Goal: Information Seeking & Learning: Learn about a topic

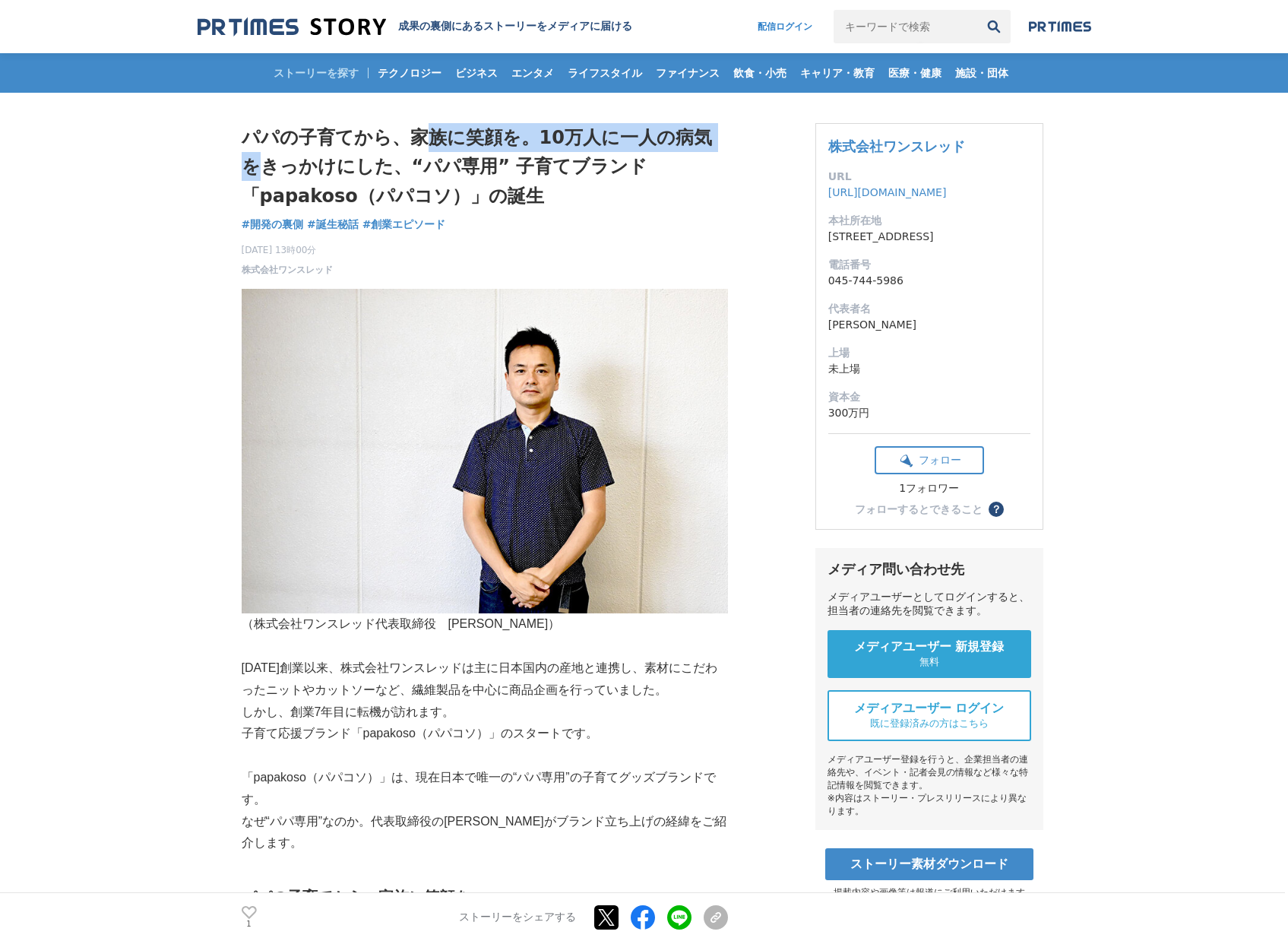
drag, startPoint x: 423, startPoint y: 143, endPoint x: 712, endPoint y: 142, distance: 289.0
click at [712, 142] on h1 "パパの子育てから、家族に笑顔を。10万人に一人の病気をきっかけにした、“パパ専用” 子育てブランド「papakoso（パパコソ）」の誕生" at bounding box center [484, 167] width 486 height 87
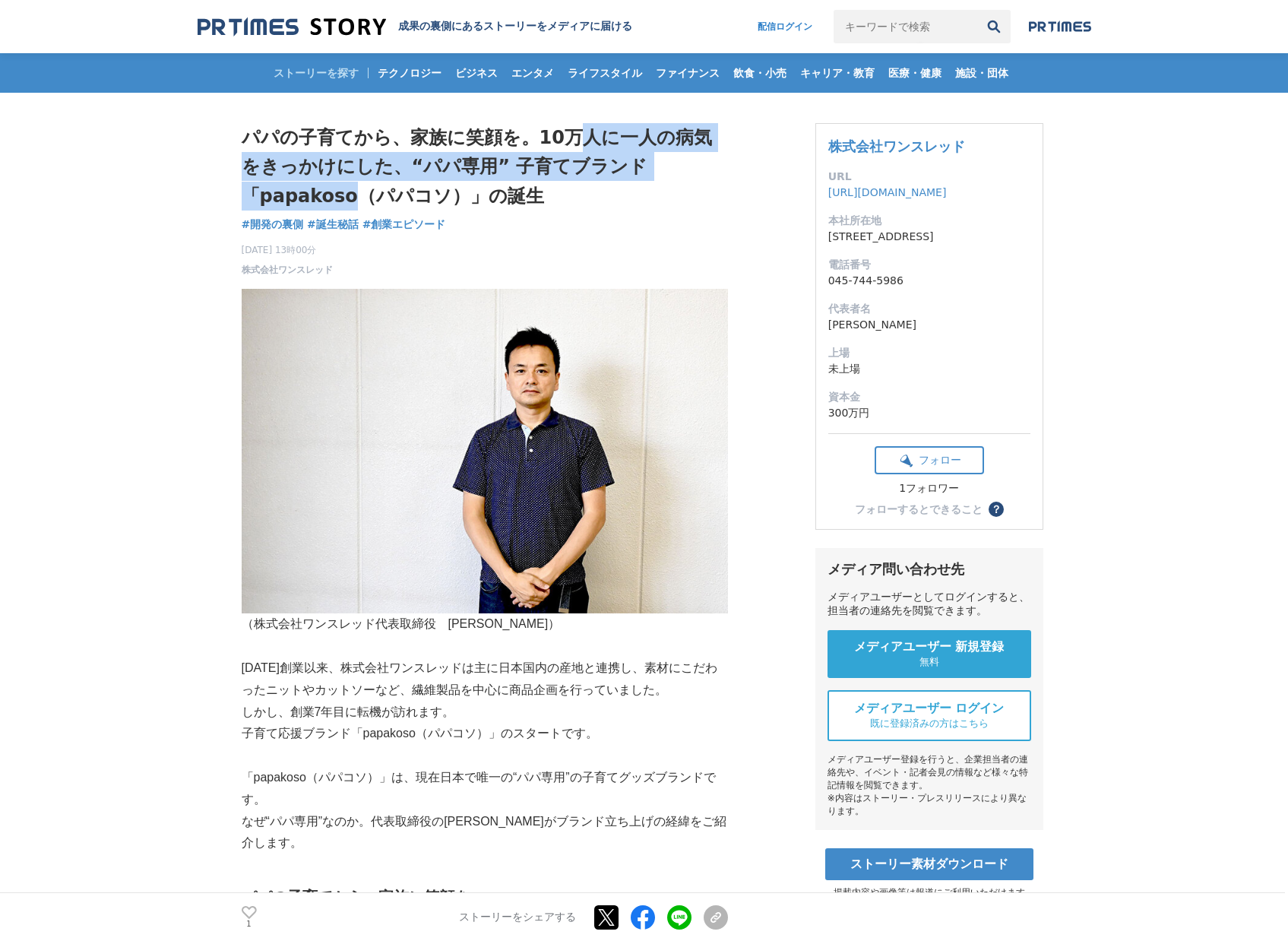
drag, startPoint x: 569, startPoint y: 132, endPoint x: 715, endPoint y: 153, distance: 147.5
click at [715, 153] on h1 "パパの子育てから、家族に笑顔を。10万人に一人の病気をきっかけにした、“パパ専用” 子育てブランド「papakoso（パパコソ）」の誕生" at bounding box center [484, 167] width 486 height 87
drag, startPoint x: 326, startPoint y: 176, endPoint x: 712, endPoint y: 173, distance: 386.0
click at [711, 173] on h1 "パパの子育てから、家族に笑顔を。10万人に一人の病気をきっかけにした、“パパ専用” 子育てブランド「papakoso（パパコソ）」の誕生" at bounding box center [484, 167] width 486 height 87
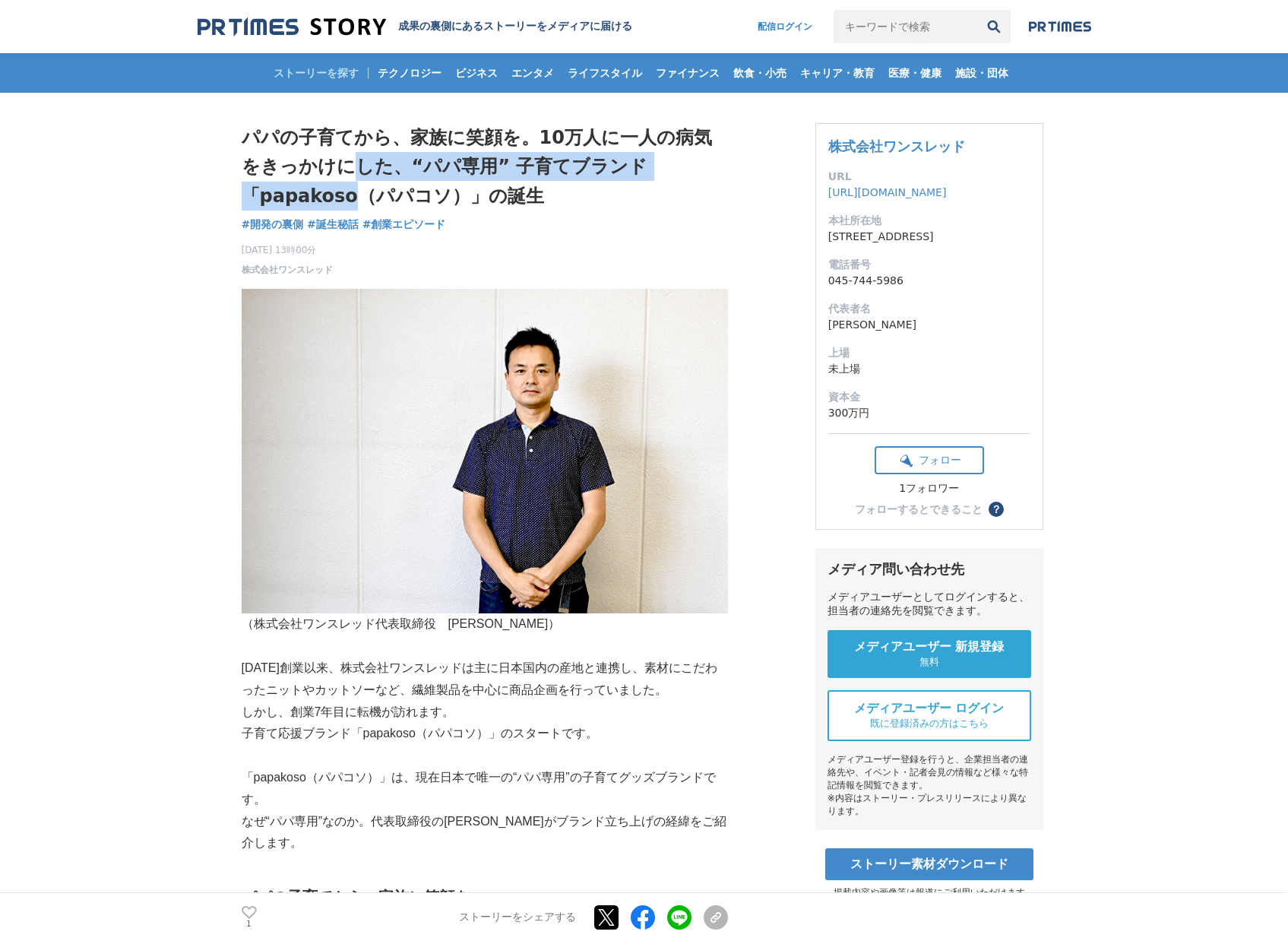
click at [712, 173] on h1 "パパの子育てから、家族に笑顔を。10万人に一人の病気をきっかけにした、“パパ専用” 子育てブランド「papakoso（パパコソ）」の誕生" at bounding box center [484, 167] width 486 height 87
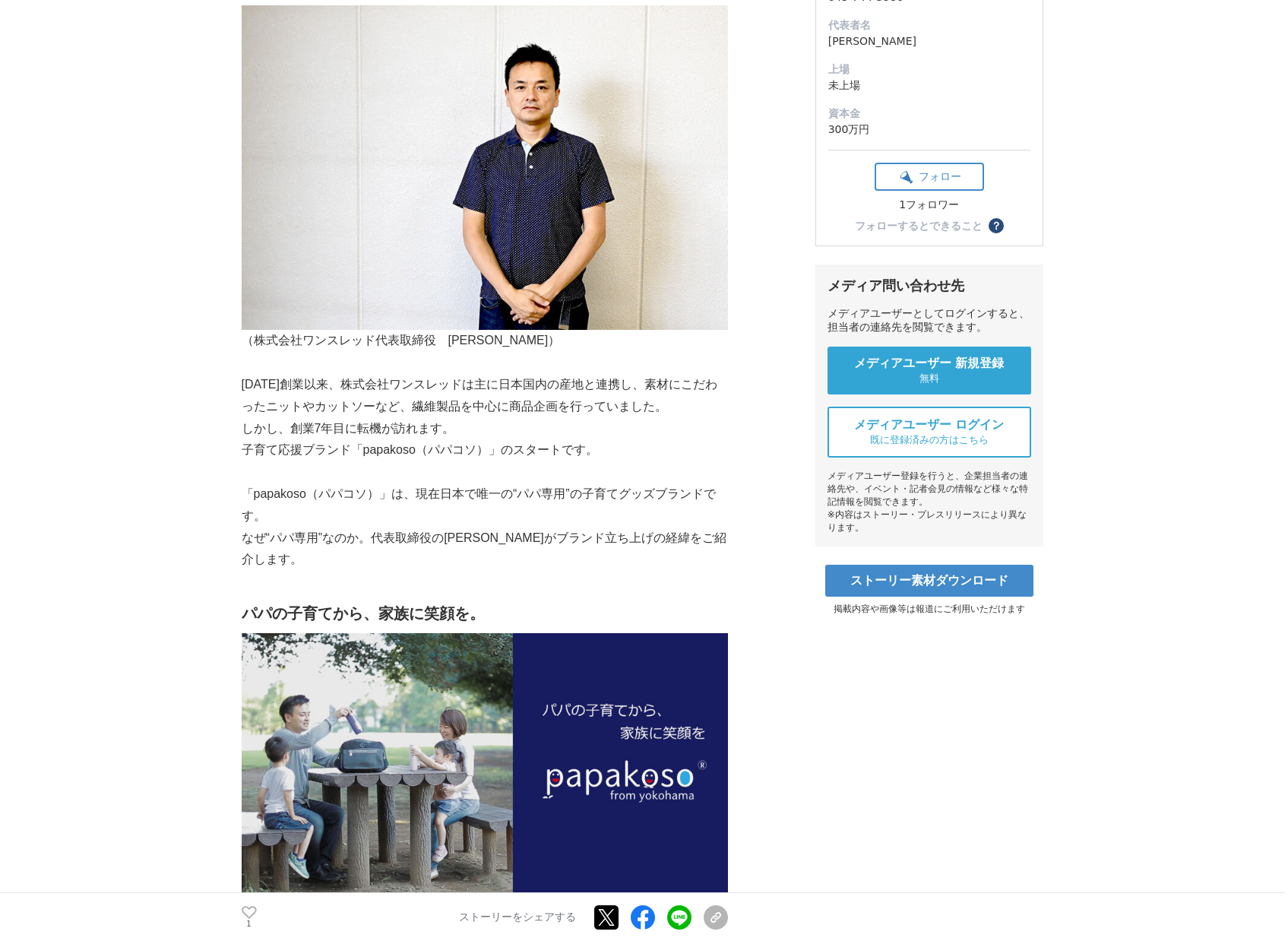
scroll to position [286, 0]
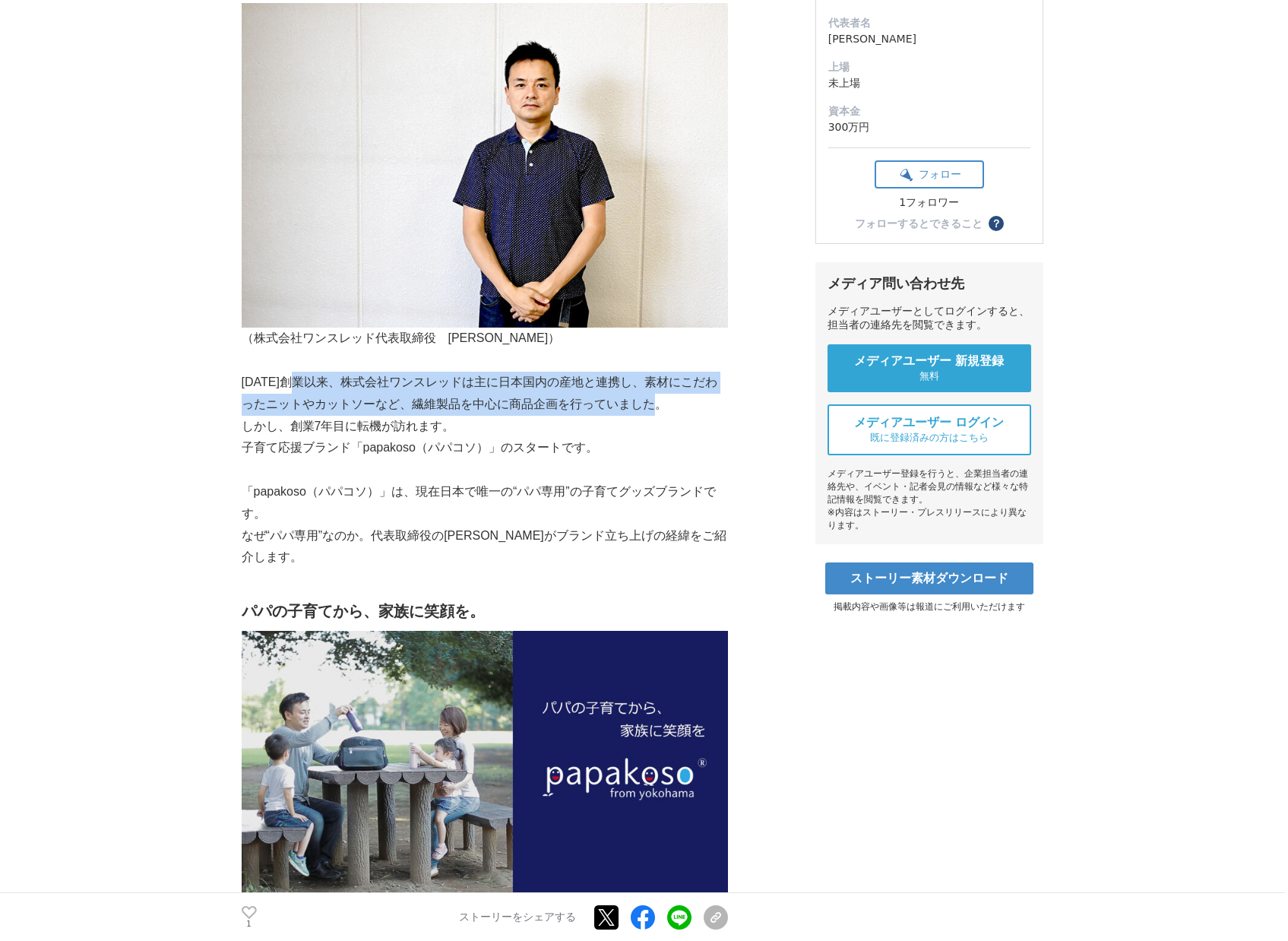
drag, startPoint x: 308, startPoint y: 384, endPoint x: 689, endPoint y: 398, distance: 381.3
click at [689, 398] on p "[DATE]創業以来、株式会社ワンスレッドは主に日本国内の産地と連携し、素材にこだわったニットやカットソーなど、繊維製品を中心に商品企画を行っていました。" at bounding box center [484, 394] width 486 height 44
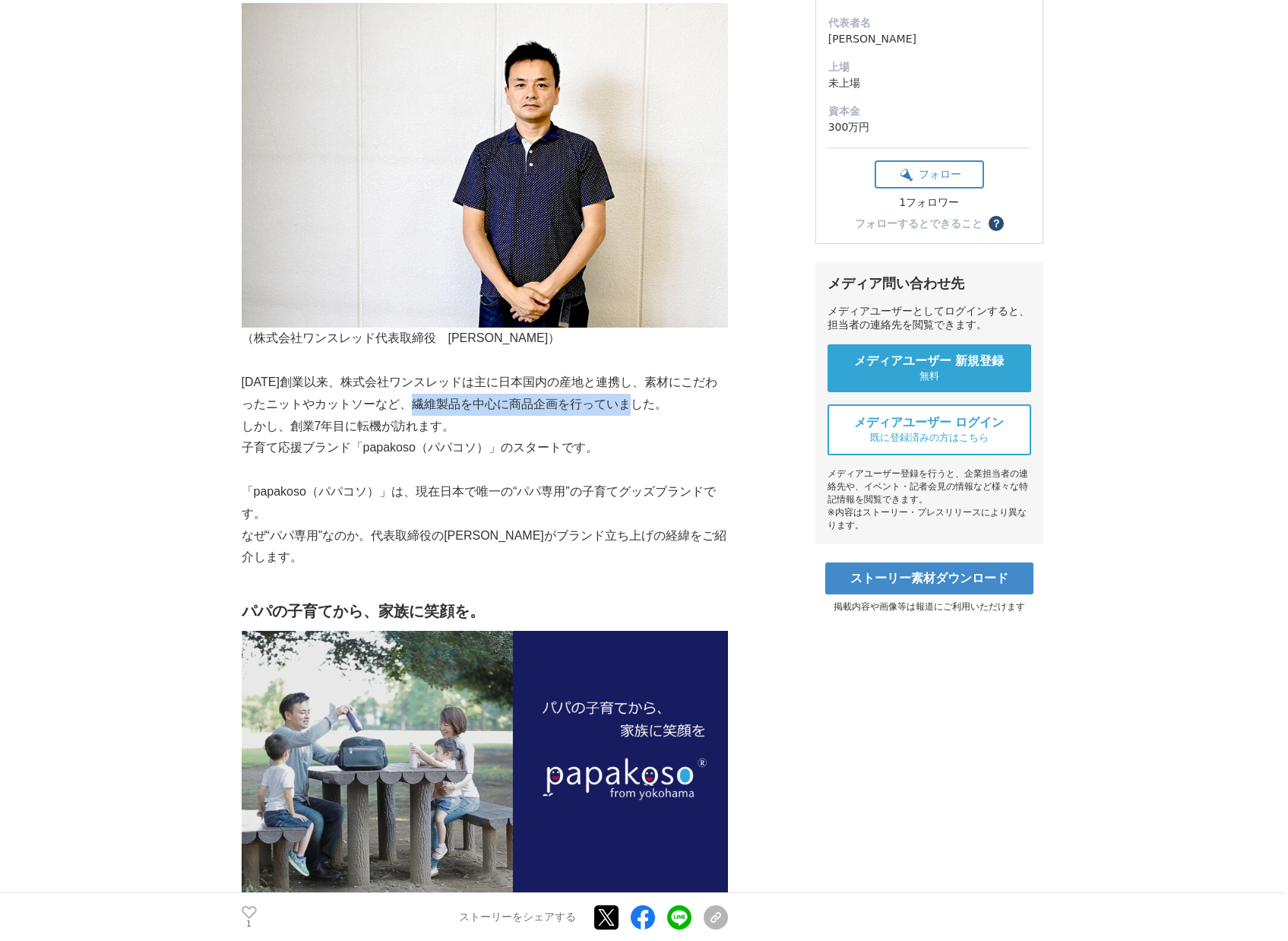
drag, startPoint x: 421, startPoint y: 406, endPoint x: 650, endPoint y: 406, distance: 229.0
click at [647, 406] on p "[DATE]創業以来、株式会社ワンスレッドは主に日本国内の産地と連携し、素材にこだわったニットやカットソーなど、繊維製品を中心に商品企画を行っていました。" at bounding box center [484, 394] width 486 height 44
click at [650, 406] on p "[DATE]創業以来、株式会社ワンスレッドは主に日本国内の産地と連携し、素材にこだわったニットやカットソーなど、繊維製品を中心に商品企画を行っていました。" at bounding box center [484, 394] width 486 height 44
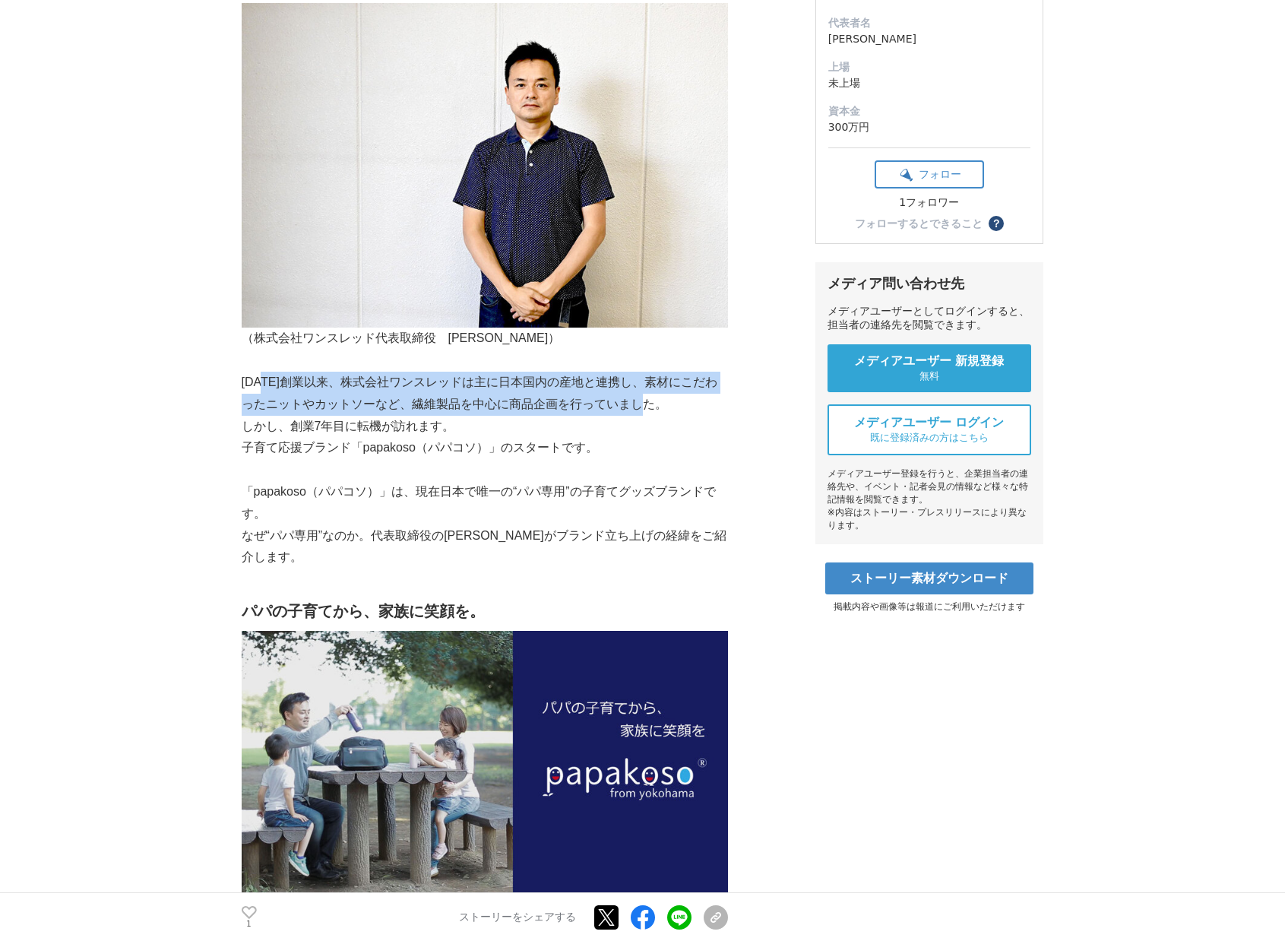
drag, startPoint x: 265, startPoint y: 384, endPoint x: 658, endPoint y: 397, distance: 393.2
click at [658, 397] on p "[DATE]創業以来、株式会社ワンスレッドは主に日本国内の産地と連携し、素材にこだわったニットやカットソーなど、繊維製品を中心に商品企画を行っていました。" at bounding box center [484, 394] width 486 height 44
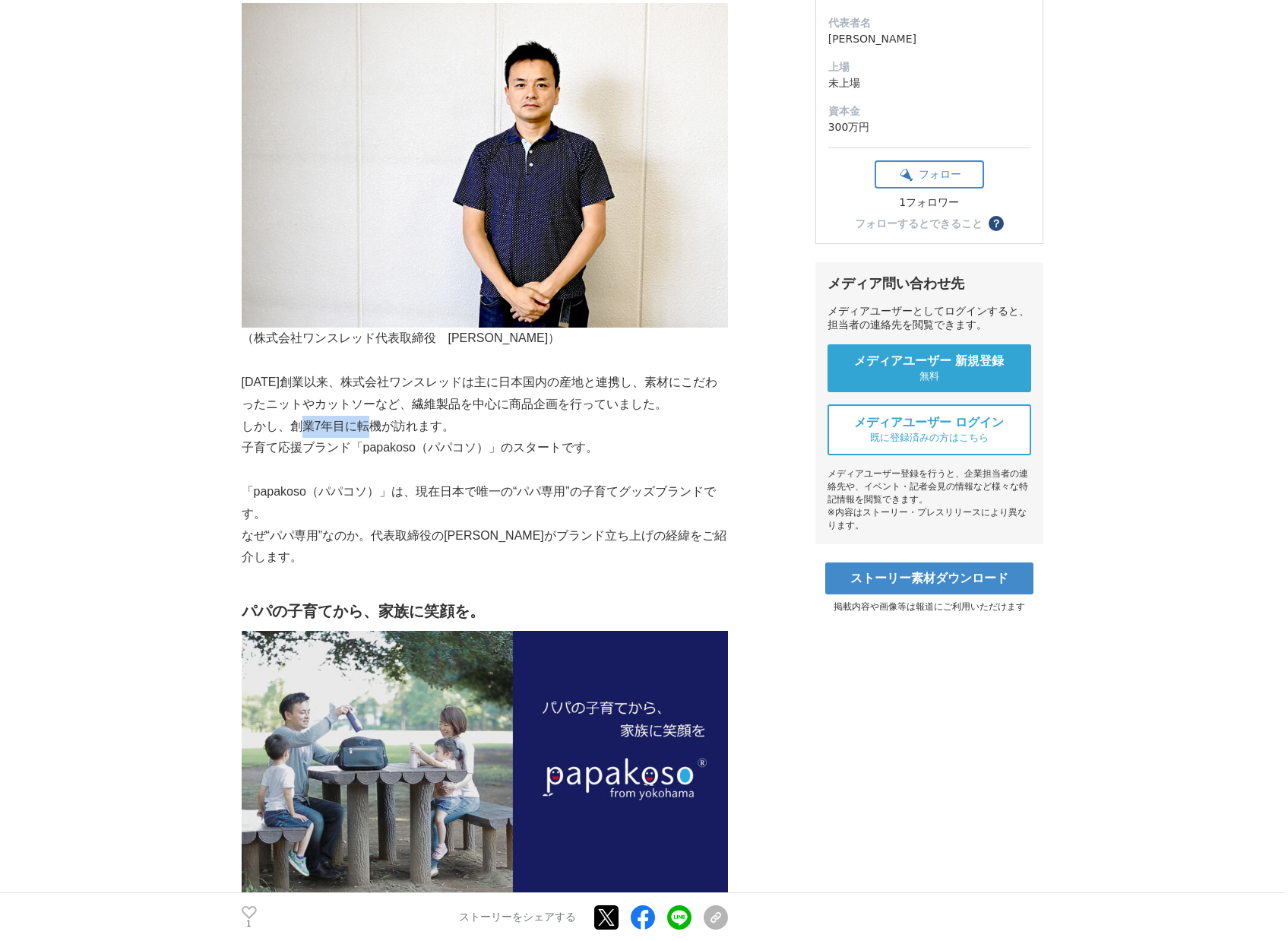
drag, startPoint x: 305, startPoint y: 435, endPoint x: 424, endPoint y: 435, distance: 119.0
click at [422, 435] on p "しかし、創業7年目に転機が訪れます。" at bounding box center [484, 427] width 486 height 22
click at [424, 435] on p "しかし、創業7年目に転機が訪れます。" at bounding box center [484, 427] width 486 height 22
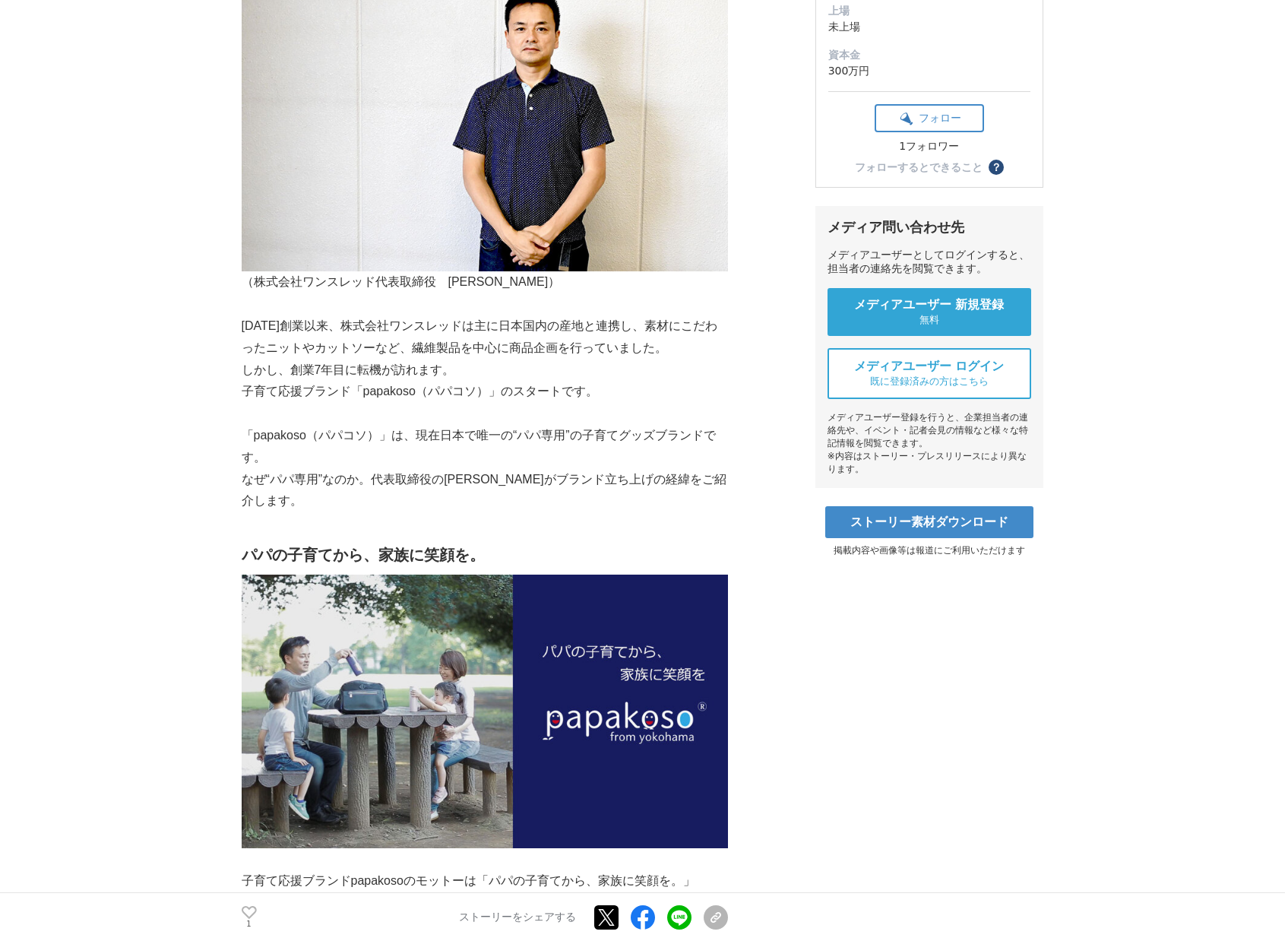
scroll to position [363, 0]
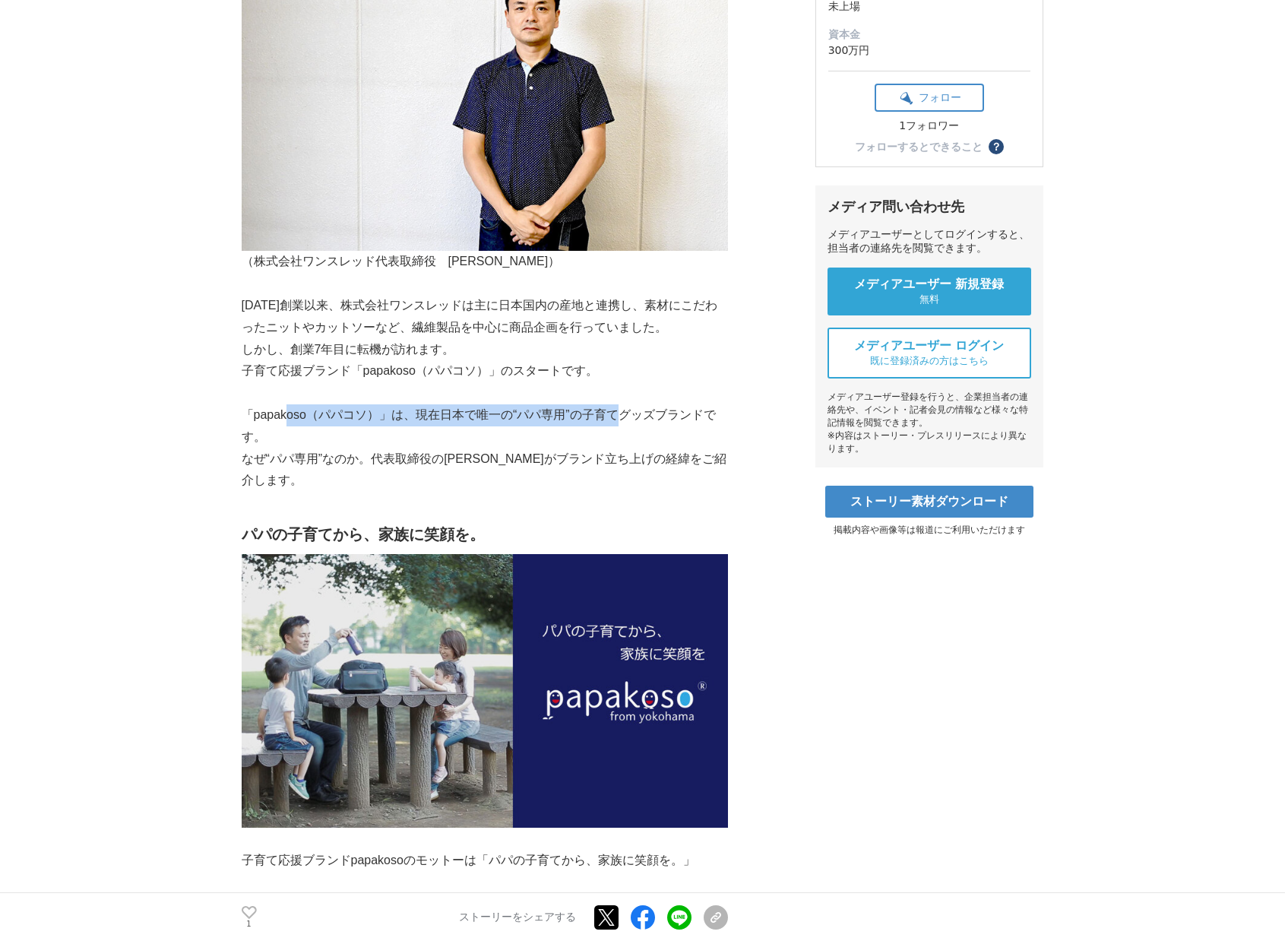
drag, startPoint x: 290, startPoint y: 414, endPoint x: 621, endPoint y: 414, distance: 331.0
click at [621, 414] on p "「papakoso（パパコソ）」は、現在日本で唯一の“パパ専用”の子育てグッズブランドです。" at bounding box center [484, 426] width 486 height 44
drag, startPoint x: 422, startPoint y: 417, endPoint x: 697, endPoint y: 417, distance: 275.0
click at [697, 417] on p "「papakoso（パパコソ）」は、現在日本で唯一の“パパ専用”の子育てグッズブランドです。" at bounding box center [484, 426] width 486 height 44
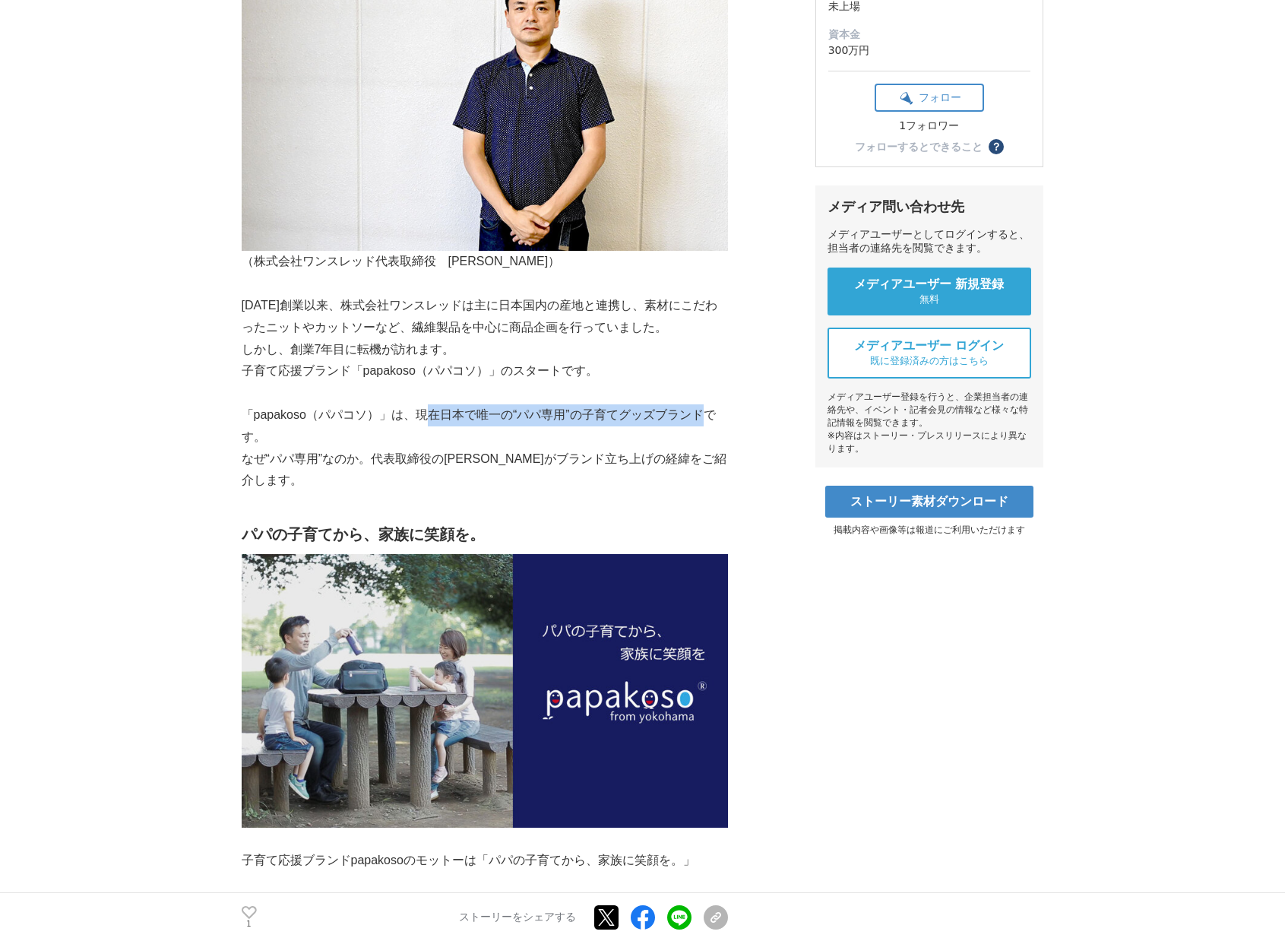
click at [697, 417] on p "「papakoso（パパコソ）」は、現在日本で唯一の“パパ専用”の子育てグッズブランドです。" at bounding box center [484, 426] width 486 height 44
drag, startPoint x: 341, startPoint y: 453, endPoint x: 638, endPoint y: 453, distance: 297.0
click at [636, 453] on p "なぜ“パパ専用”なのか。代表取締役の[PERSON_NAME]がブランド立ち上げの経緯をご紹介します。" at bounding box center [484, 470] width 486 height 44
click at [638, 453] on p "なぜ“パパ専用”なのか。代表取締役の[PERSON_NAME]がブランド立ち上げの経緯をご紹介します。" at bounding box center [484, 470] width 486 height 44
drag, startPoint x: 270, startPoint y: 458, endPoint x: 675, endPoint y: 458, distance: 405.0
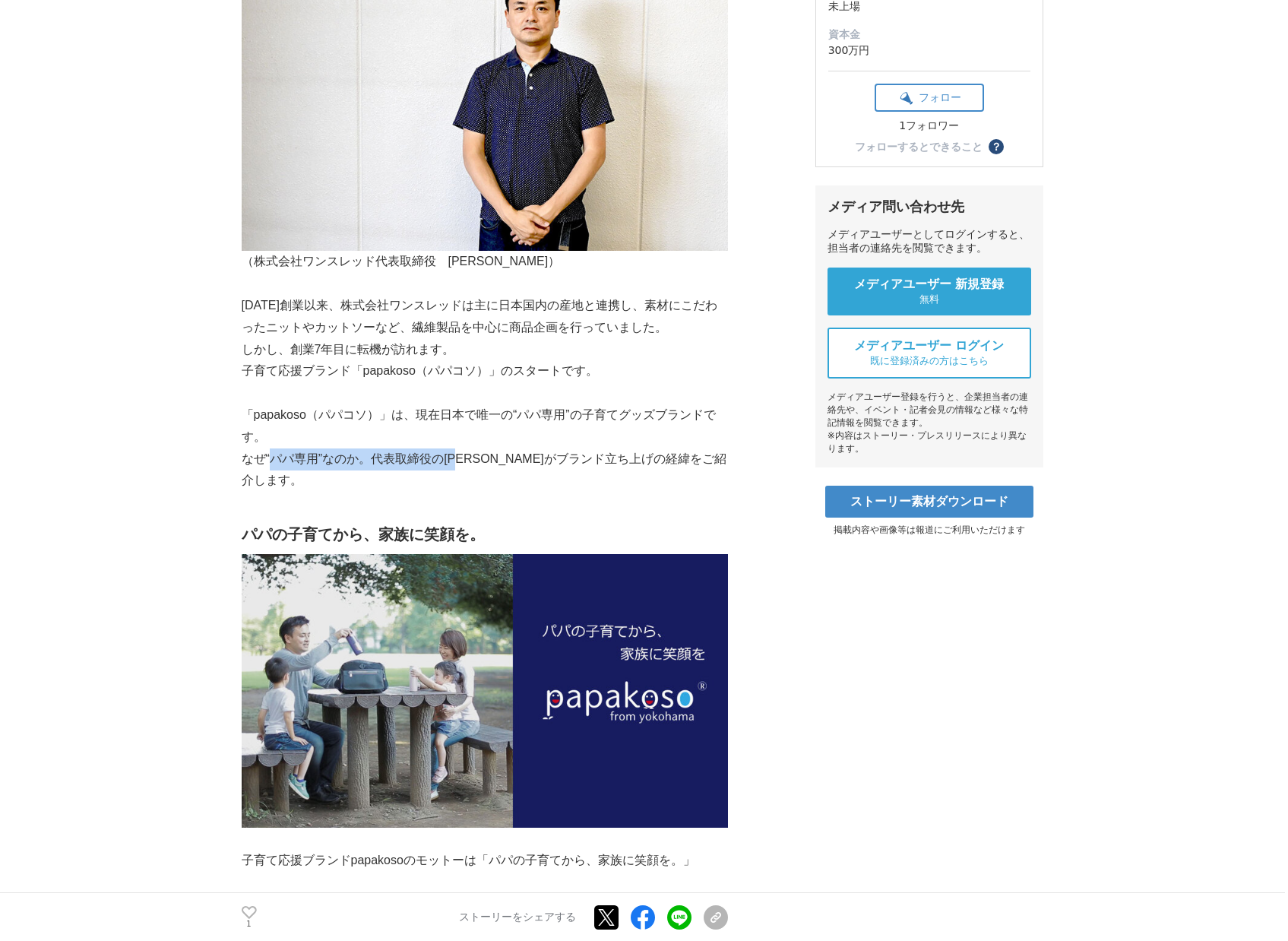
click at [670, 458] on p "なぜ“パパ専用”なのか。代表取締役の[PERSON_NAME]がブランド立ち上げの経緯をご紹介します。" at bounding box center [484, 470] width 486 height 44
click at [675, 458] on p "なぜ“パパ専用”なのか。代表取締役の[PERSON_NAME]がブランド立ち上げの経緯をご紹介します。" at bounding box center [484, 470] width 486 height 44
drag, startPoint x: 434, startPoint y: 458, endPoint x: 703, endPoint y: 458, distance: 269.0
click at [700, 458] on p "なぜ“パパ専用”なのか。代表取締役の[PERSON_NAME]がブランド立ち上げの経緯をご紹介します。" at bounding box center [484, 470] width 486 height 44
click at [701, 458] on p "なぜ“パパ専用”なのか。代表取締役の[PERSON_NAME]がブランド立ち上げの経緯をご紹介します。" at bounding box center [484, 470] width 486 height 44
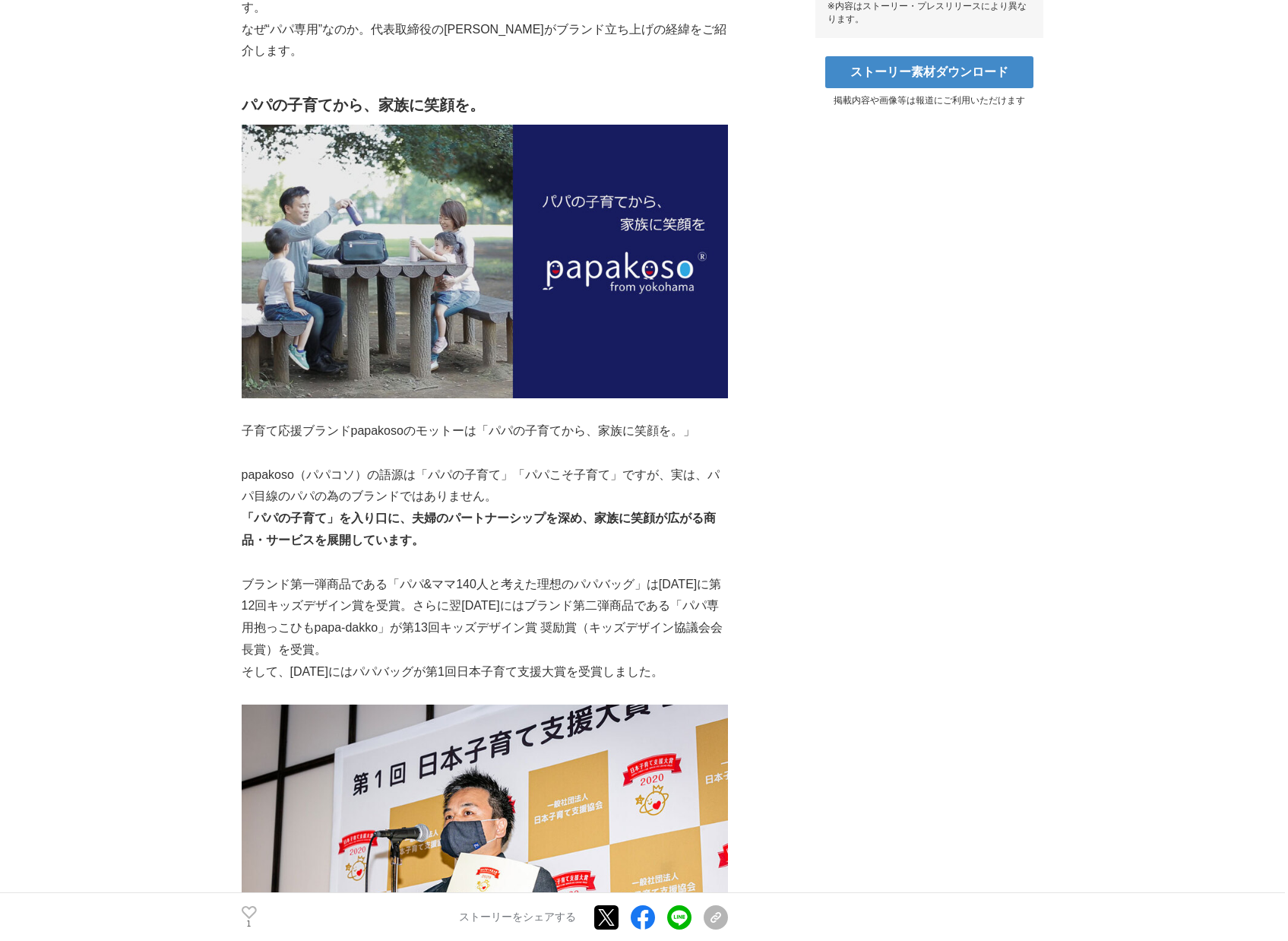
scroll to position [801, 0]
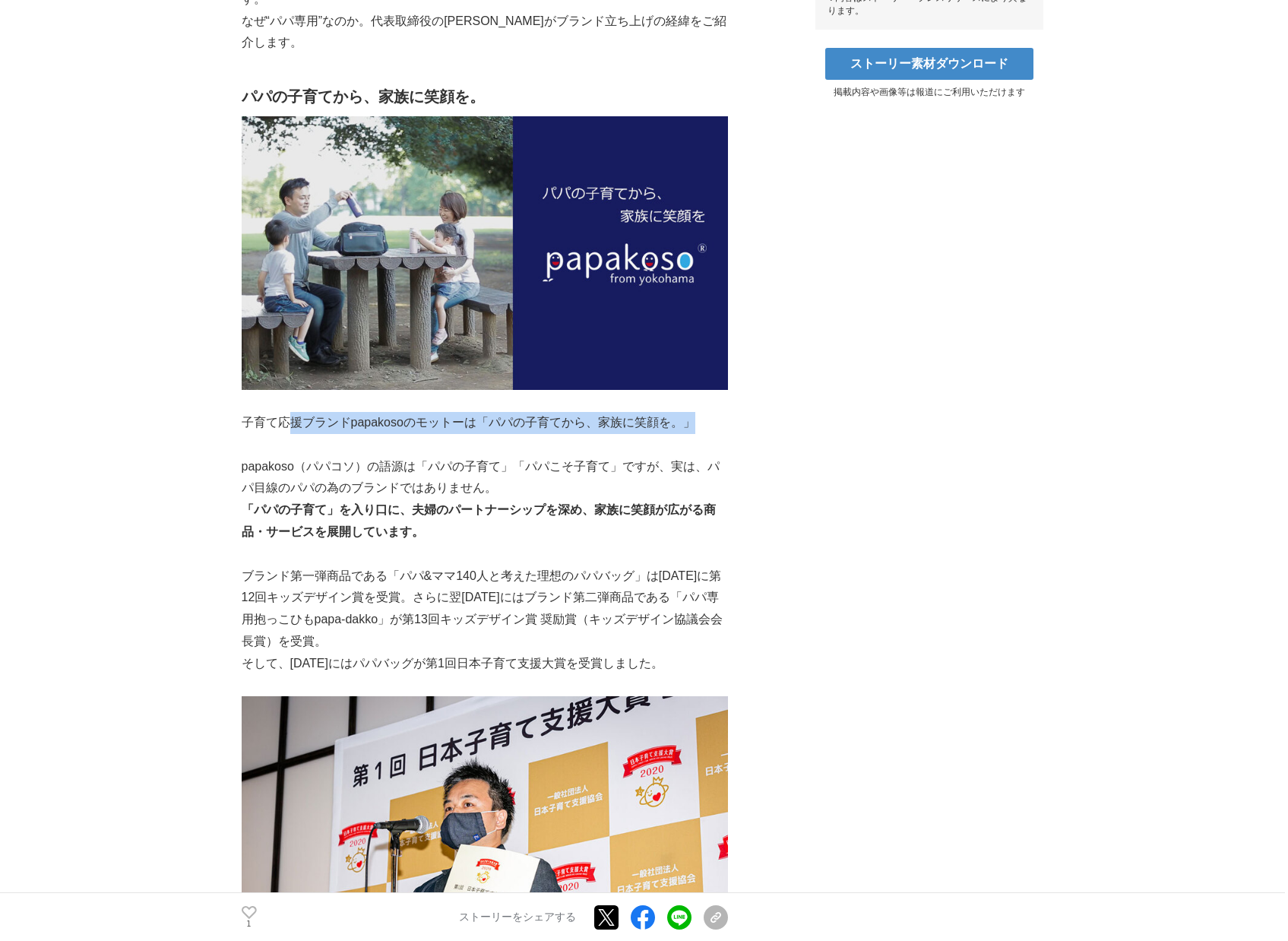
drag, startPoint x: 293, startPoint y: 427, endPoint x: 767, endPoint y: 427, distance: 474.0
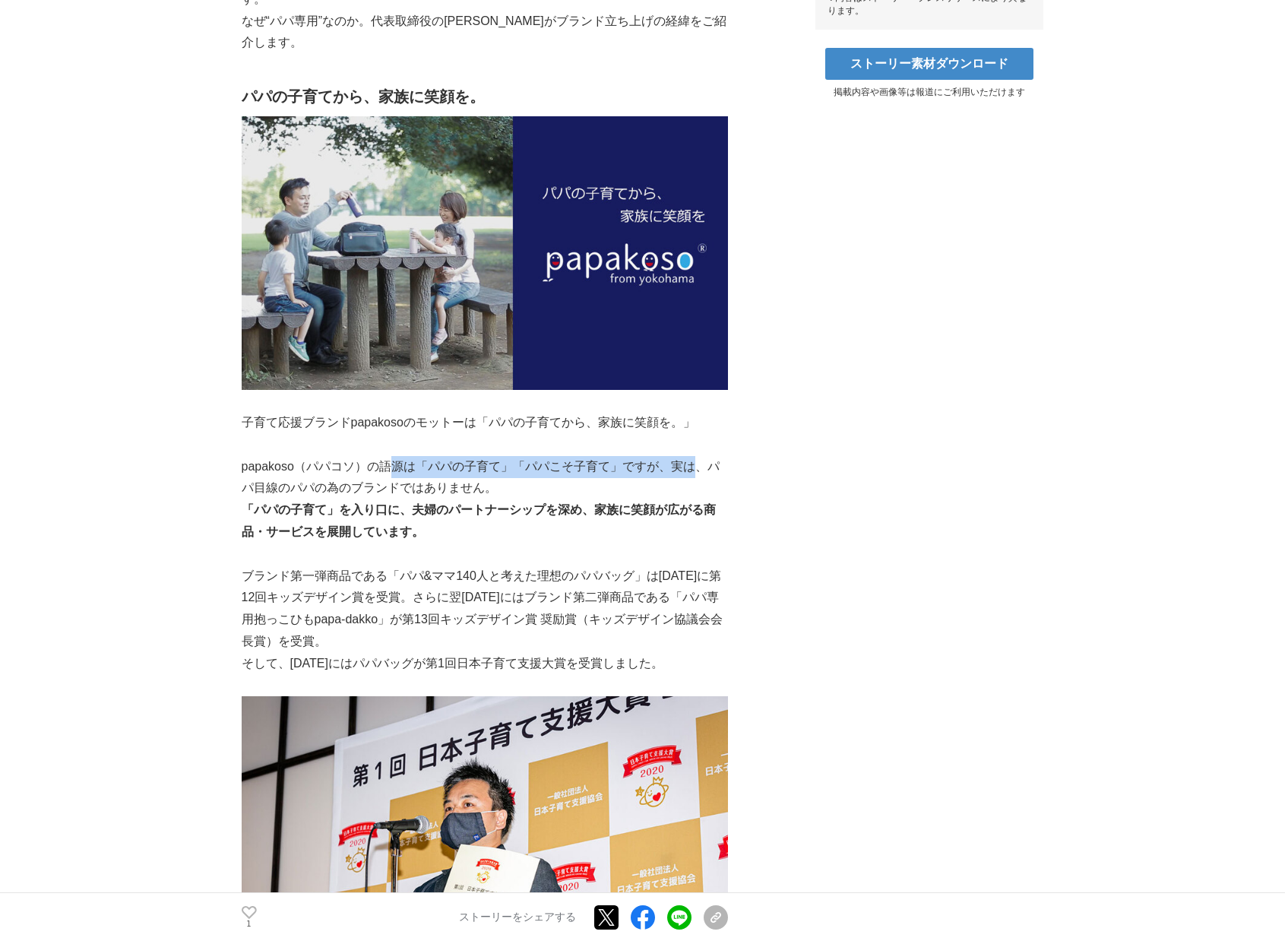
drag, startPoint x: 397, startPoint y: 469, endPoint x: 715, endPoint y: 460, distance: 318.1
click at [712, 460] on p "papakoso（パパコソ）の語源は「パパの子育て」「パパこそ子育て」ですが、実は、パパ目線のパパの為のブランドではありません。" at bounding box center [484, 478] width 486 height 44
click at [715, 460] on p "papakoso（パパコソ）の語源は「パパの子育て」「パパこそ子育て」ですが、実は、パパ目線のパパの為のブランドではありません。" at bounding box center [484, 478] width 486 height 44
drag, startPoint x: 433, startPoint y: 469, endPoint x: 667, endPoint y: 469, distance: 234.0
click at [659, 469] on p "papakoso（パパコソ）の語源は「パパの子育て」「パパこそ子育て」ですが、実は、パパ目線のパパの為のブランドではありません。" at bounding box center [484, 478] width 486 height 44
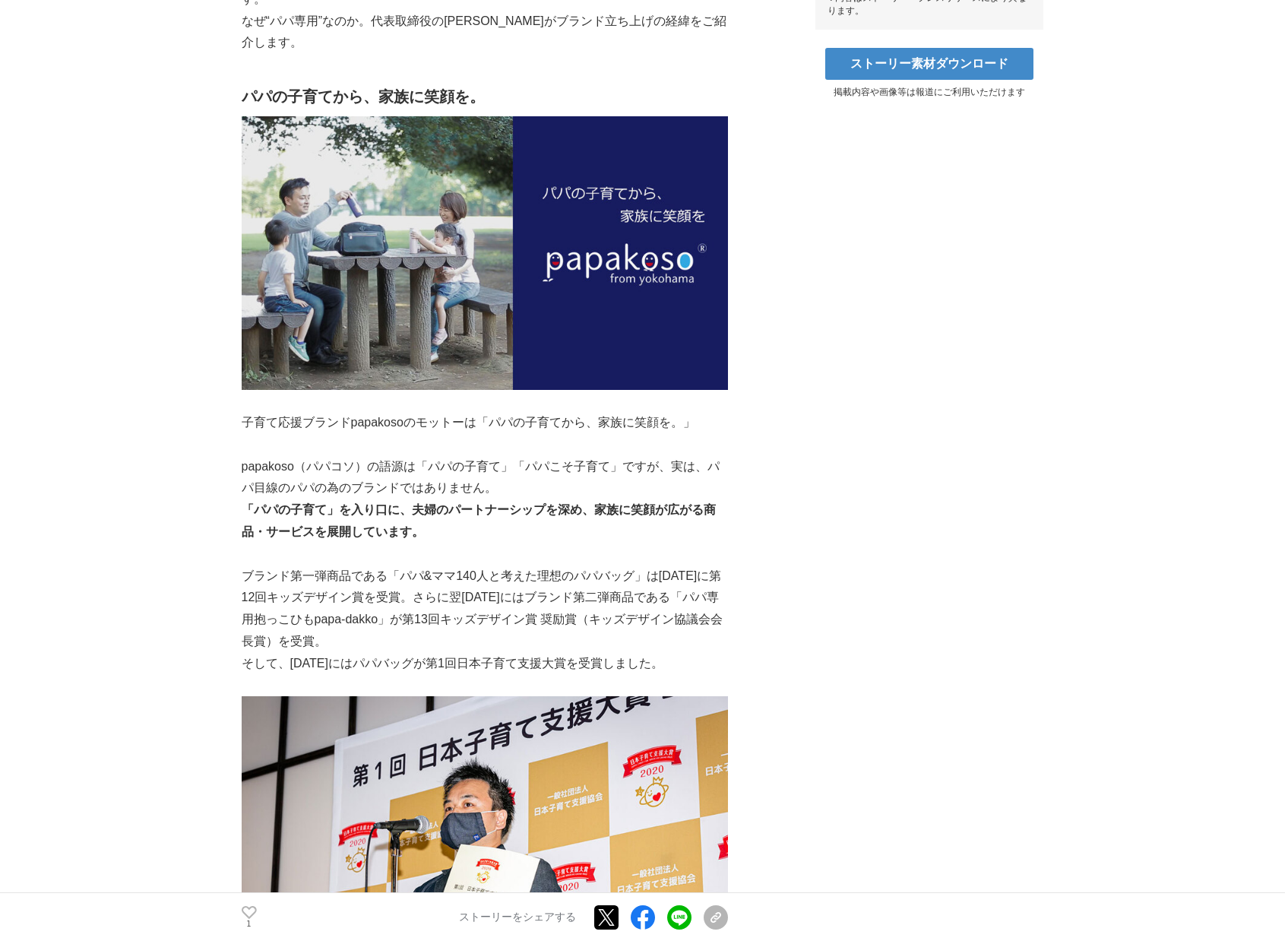
click at [667, 469] on p "papakoso（パパコソ）の語源は「パパの子育て」「パパこそ子育て」ですが、実は、パパ目線のパパの為のブランドではありません。" at bounding box center [484, 478] width 486 height 44
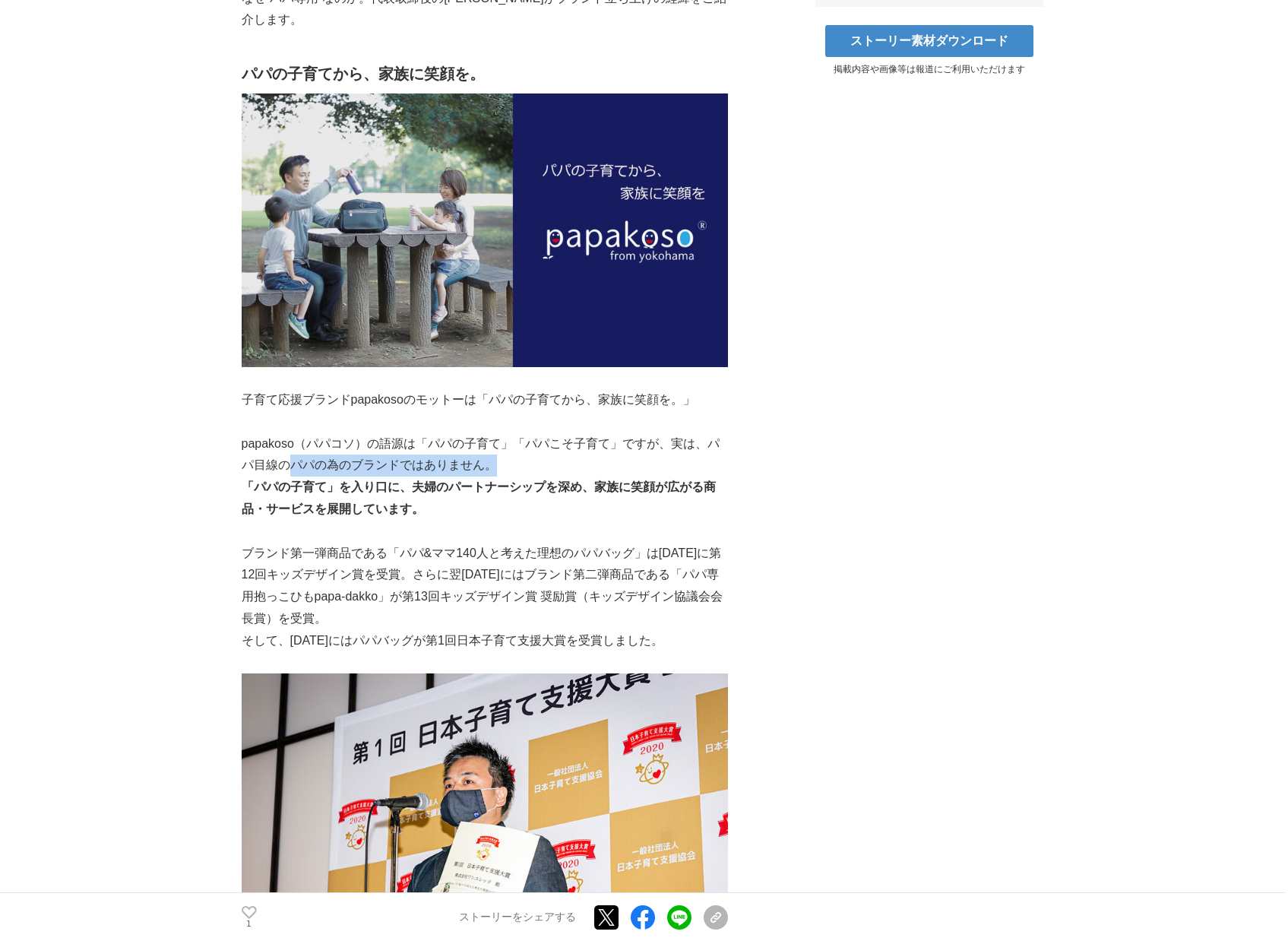
drag, startPoint x: 288, startPoint y: 459, endPoint x: 533, endPoint y: 459, distance: 245.0
click at [532, 459] on p "papakoso（パパコソ）の語源は「パパの子育て」「パパこそ子育て」ですが、実は、パパ目線のパパの為のブランドではありません。" at bounding box center [484, 455] width 486 height 44
click at [533, 459] on p "papakoso（パパコソ）の語源は「パパの子育て」「パパこそ子育て」ですが、実は、パパ目線のパパの為のブランドではありません。" at bounding box center [484, 455] width 486 height 44
drag, startPoint x: 302, startPoint y: 468, endPoint x: 501, endPoint y: 468, distance: 199.0
click at [499, 468] on p "papakoso（パパコソ）の語源は「パパの子育て」「パパこそ子育て」ですが、実は、パパ目線のパパの為のブランドではありません。" at bounding box center [484, 455] width 486 height 44
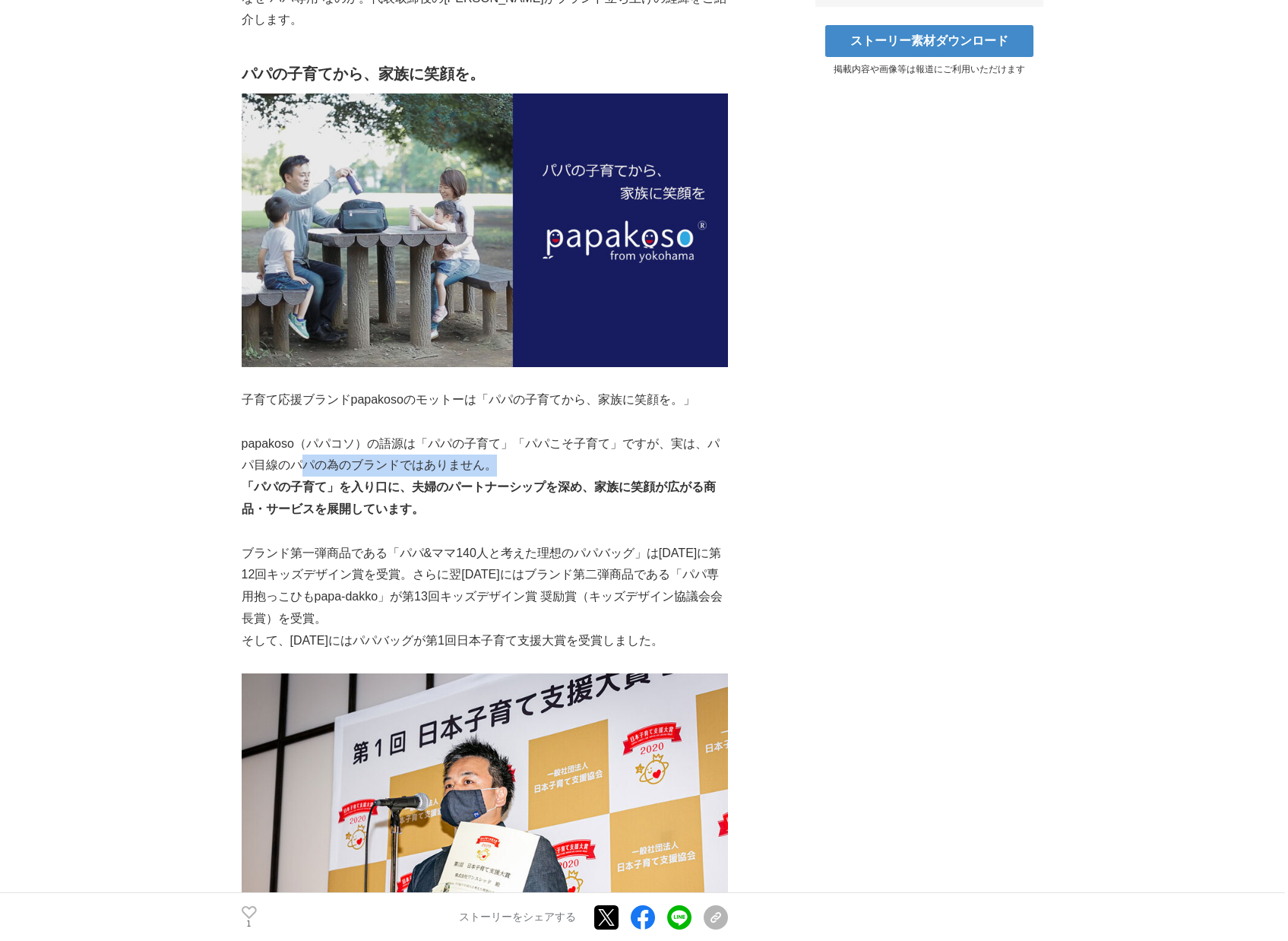
click at [501, 468] on p "papakoso（パパコソ）の語源は「パパの子育て」「パパこそ子育て」ですが、実は、パパ目線のパパの為のブランドではありません。" at bounding box center [484, 455] width 486 height 44
drag, startPoint x: 311, startPoint y: 494, endPoint x: 672, endPoint y: 488, distance: 361.0
click at [671, 489] on p "「パパの子育て」を入り口に、夫婦のパートナーシップを深め、家族に笑顔が広がる商品・サービスを展開しています。" at bounding box center [484, 499] width 486 height 44
click at [672, 488] on strong "「パパの子育て」を入り口に、夫婦のパートナーシップを深め、家族に笑顔が広がる商品・サービスを展開しています。" at bounding box center [478, 497] width 474 height 35
drag, startPoint x: 355, startPoint y: 499, endPoint x: 713, endPoint y: 494, distance: 358.0
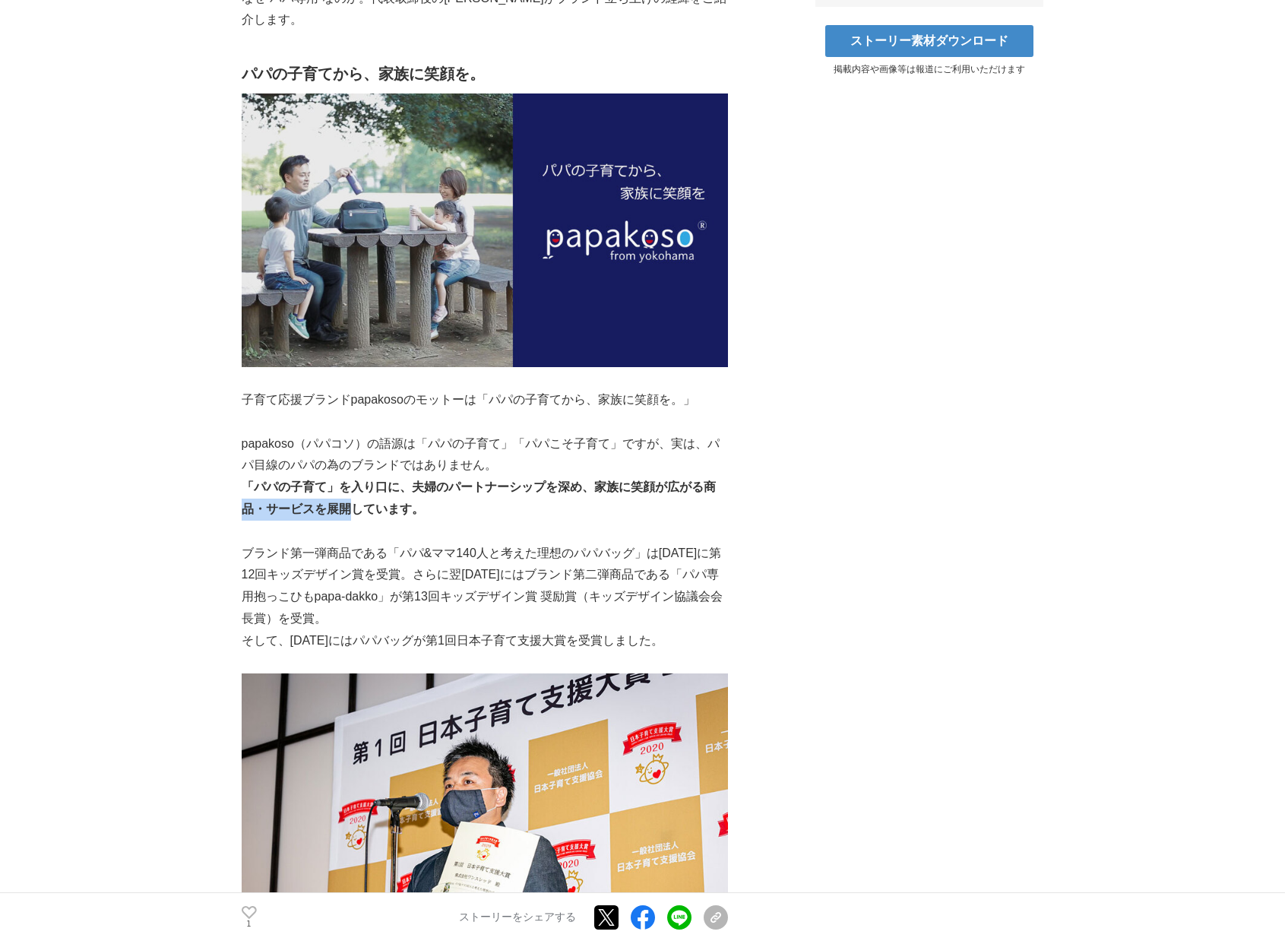
click at [712, 494] on p "「パパの子育て」を入り口に、夫婦のパートナーシップを深め、家族に笑顔が広がる商品・サービスを展開しています。" at bounding box center [484, 499] width 486 height 44
click at [713, 494] on p "「パパの子育て」を入り口に、夫婦のパートナーシップを深め、家族に笑顔が広がる商品・サービスを展開しています。" at bounding box center [484, 499] width 486 height 44
drag, startPoint x: 305, startPoint y: 506, endPoint x: 453, endPoint y: 506, distance: 148.0
click at [452, 506] on p "「パパの子育て」を入り口に、夫婦のパートナーシップを深め、家族に笑顔が広がる商品・サービスを展開しています。" at bounding box center [484, 499] width 486 height 44
click at [453, 506] on p "「パパの子育て」を入り口に、夫婦のパートナーシップを深め、家族に笑顔が広がる商品・サービスを展開しています。" at bounding box center [484, 499] width 486 height 44
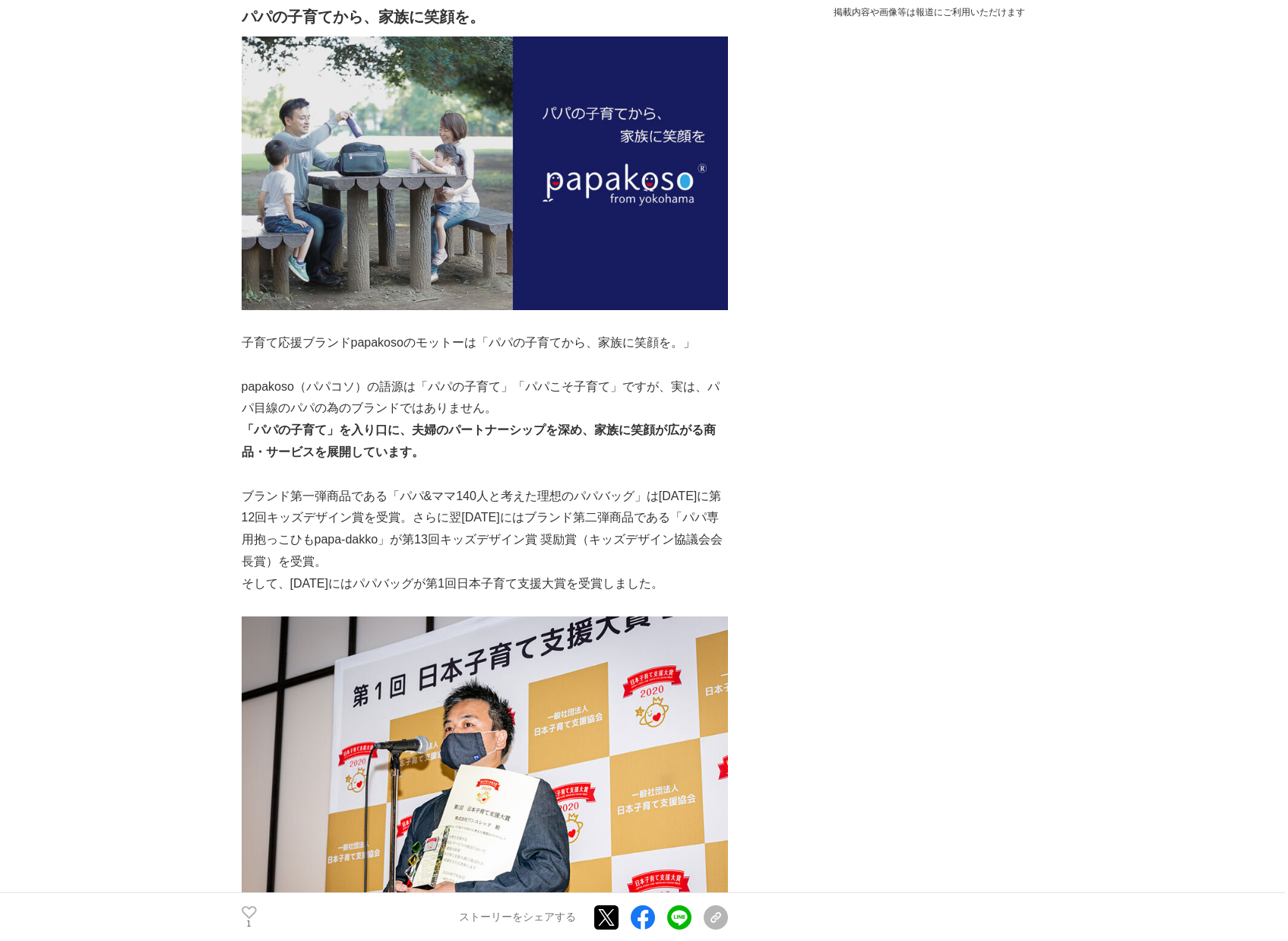
scroll to position [879, 0]
drag, startPoint x: 337, startPoint y: 497, endPoint x: 713, endPoint y: 497, distance: 376.0
click at [712, 497] on p "ブランド第一弾商品である「パパ&ママ140人と考えた理想のパパバッグ」は[DATE]に第12回キッズデザイン賞を受賞。さらに翌[DATE]にはブランド第二弾商…" at bounding box center [484, 529] width 486 height 87
click at [713, 497] on p "ブランド第一弾商品である「パパ&ママ140人と考えた理想のパパバッグ」は[DATE]に第12回キッズデザイン賞を受賞。さらに翌[DATE]にはブランド第二弾商…" at bounding box center [484, 529] width 486 height 87
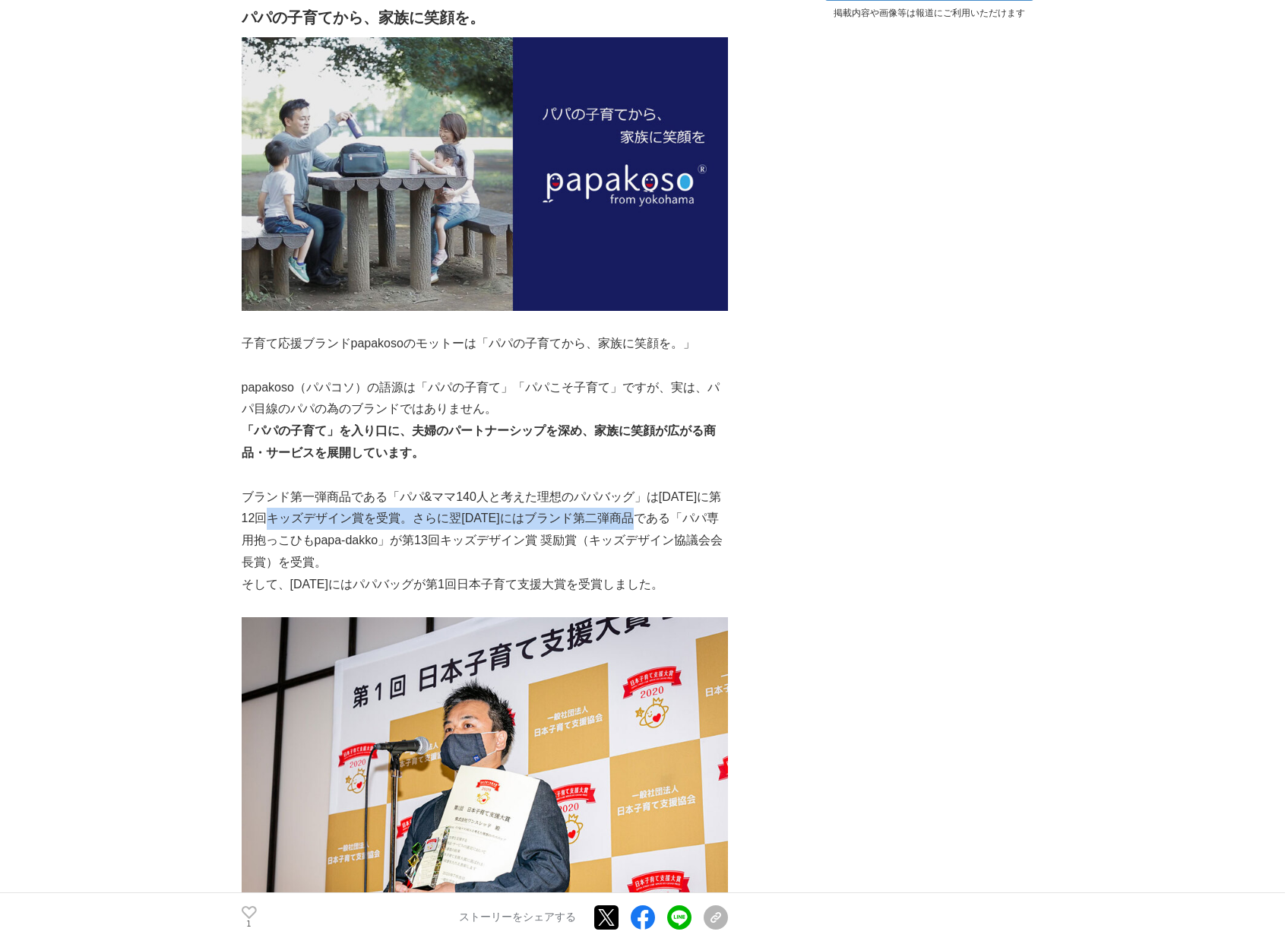
drag, startPoint x: 291, startPoint y: 519, endPoint x: 709, endPoint y: 519, distance: 418.0
click at [704, 519] on p "ブランド第一弾商品である「パパ&ママ140人と考えた理想のパパバッグ」は[DATE]に第12回キッズデザイン賞を受賞。さらに翌[DATE]にはブランド第二弾商…" at bounding box center [484, 529] width 486 height 87
click at [709, 519] on p "ブランド第一弾商品である「パパ&ママ140人と考えた理想のパパバッグ」は[DATE]に第12回キッズデザイン賞を受賞。さらに翌[DATE]にはブランド第二弾商…" at bounding box center [484, 529] width 486 height 87
drag, startPoint x: 431, startPoint y: 521, endPoint x: 719, endPoint y: 521, distance: 288.0
click at [719, 521] on p "ブランド第一弾商品である「パパ&ママ140人と考えた理想のパパバッグ」は[DATE]に第12回キッズデザイン賞を受賞。さらに翌[DATE]にはブランド第二弾商…" at bounding box center [484, 529] width 486 height 87
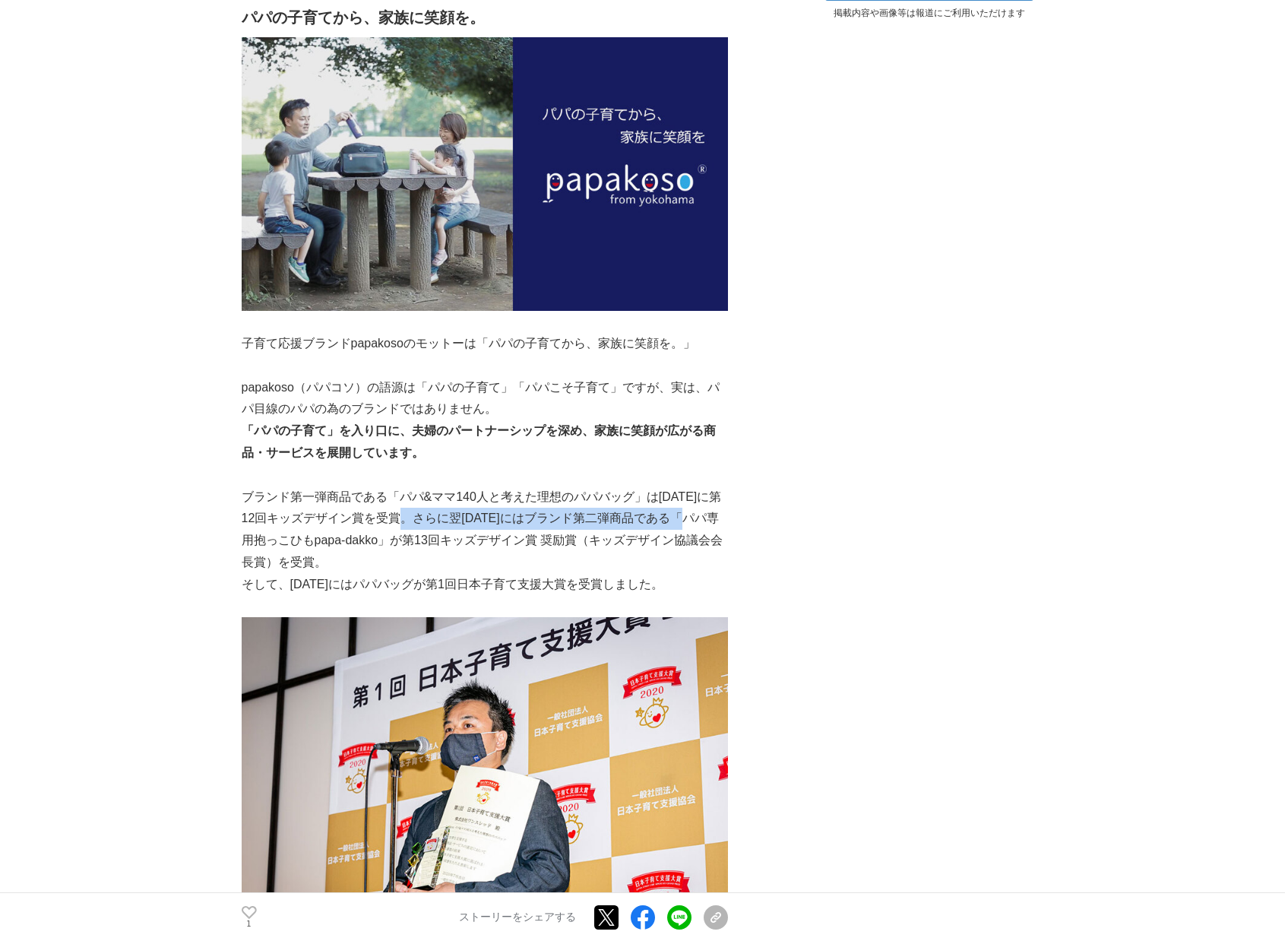
click at [719, 521] on p "ブランド第一弾商品である「パパ&ママ140人と考えた理想のパパバッグ」は[DATE]に第12回キッズデザイン賞を受賞。さらに翌[DATE]にはブランド第二弾商…" at bounding box center [484, 529] width 486 height 87
drag, startPoint x: 428, startPoint y: 521, endPoint x: 718, endPoint y: 521, distance: 290.0
click at [718, 521] on p "ブランド第一弾商品である「パパ&ママ140人と考えた理想のパパバッグ」は[DATE]に第12回キッズデザイン賞を受賞。さらに翌[DATE]にはブランド第二弾商…" at bounding box center [484, 529] width 486 height 87
drag, startPoint x: 401, startPoint y: 484, endPoint x: 719, endPoint y: 510, distance: 319.1
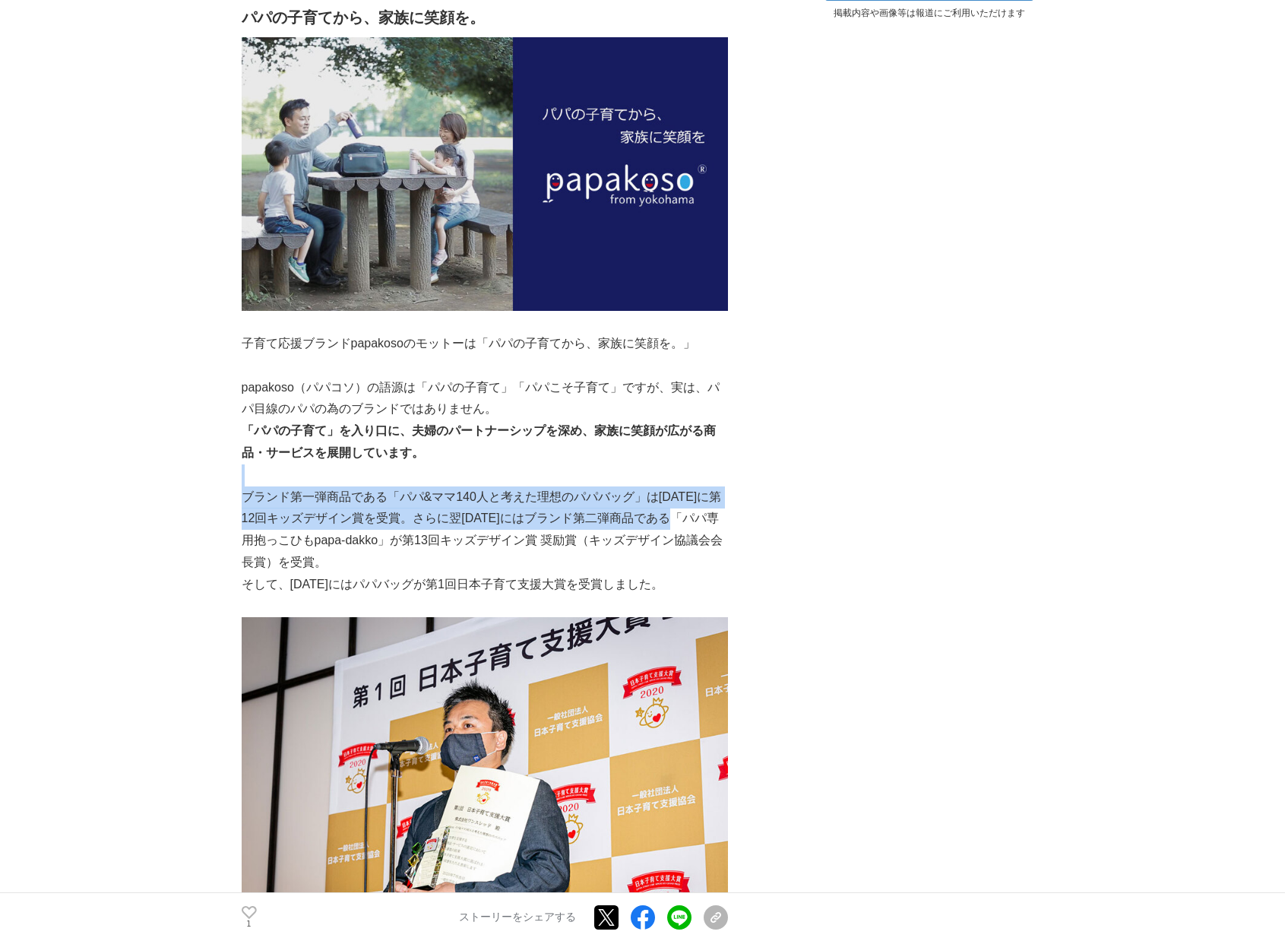
click at [719, 510] on p "ブランド第一弾商品である「パパ&ママ140人と考えた理想のパパバッグ」は[DATE]に第12回キッズデザイン賞を受賞。さらに翌[DATE]にはブランド第二弾商…" at bounding box center [484, 529] width 486 height 87
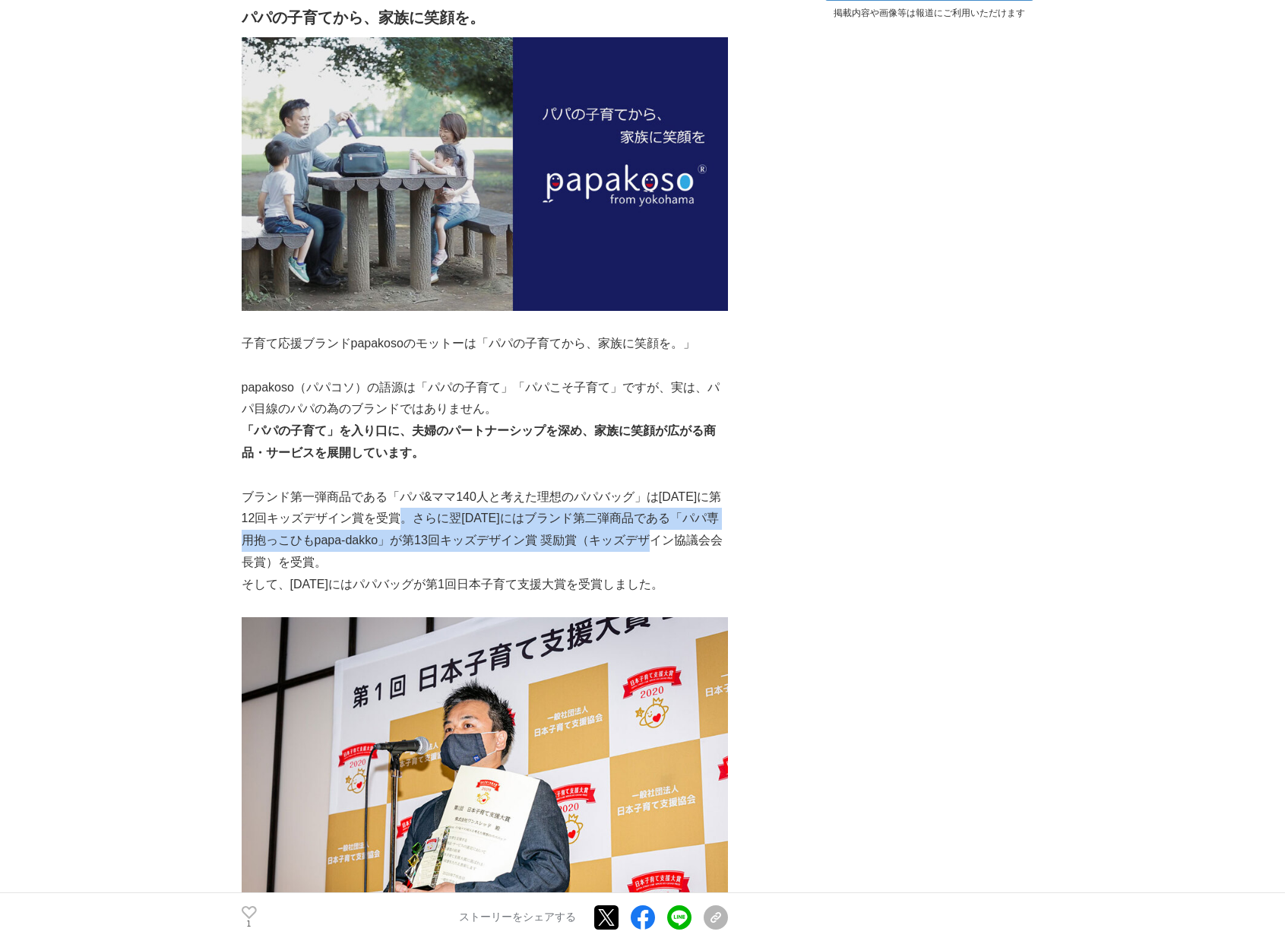
drag, startPoint x: 428, startPoint y: 519, endPoint x: 696, endPoint y: 545, distance: 269.3
click at [696, 545] on p "ブランド第一弾商品である「パパ&ママ140人と考えた理想のパパバッグ」は[DATE]に第12回キッズデザイン賞を受賞。さらに翌[DATE]にはブランド第二弾商…" at bounding box center [484, 529] width 486 height 87
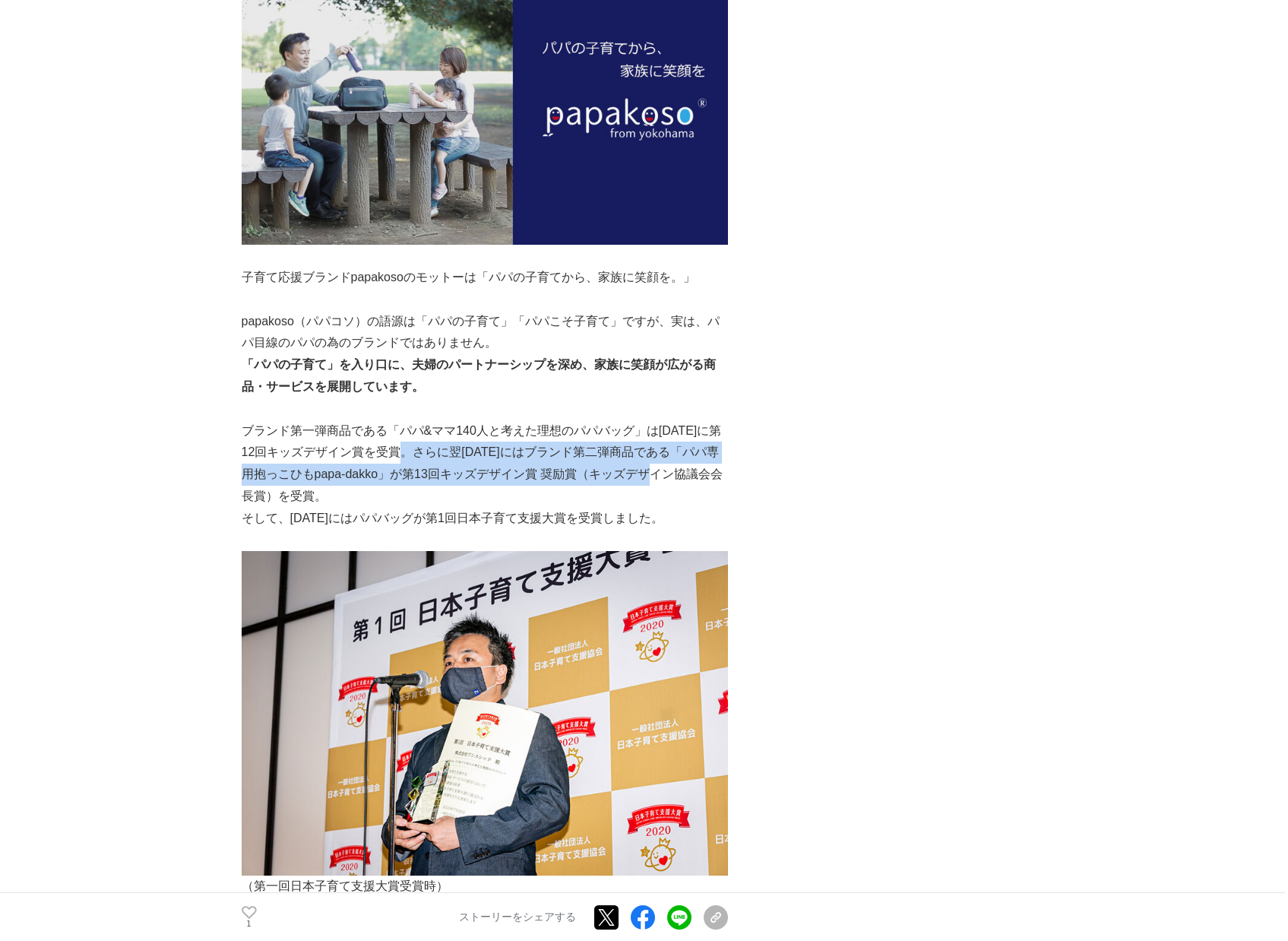
scroll to position [947, 0]
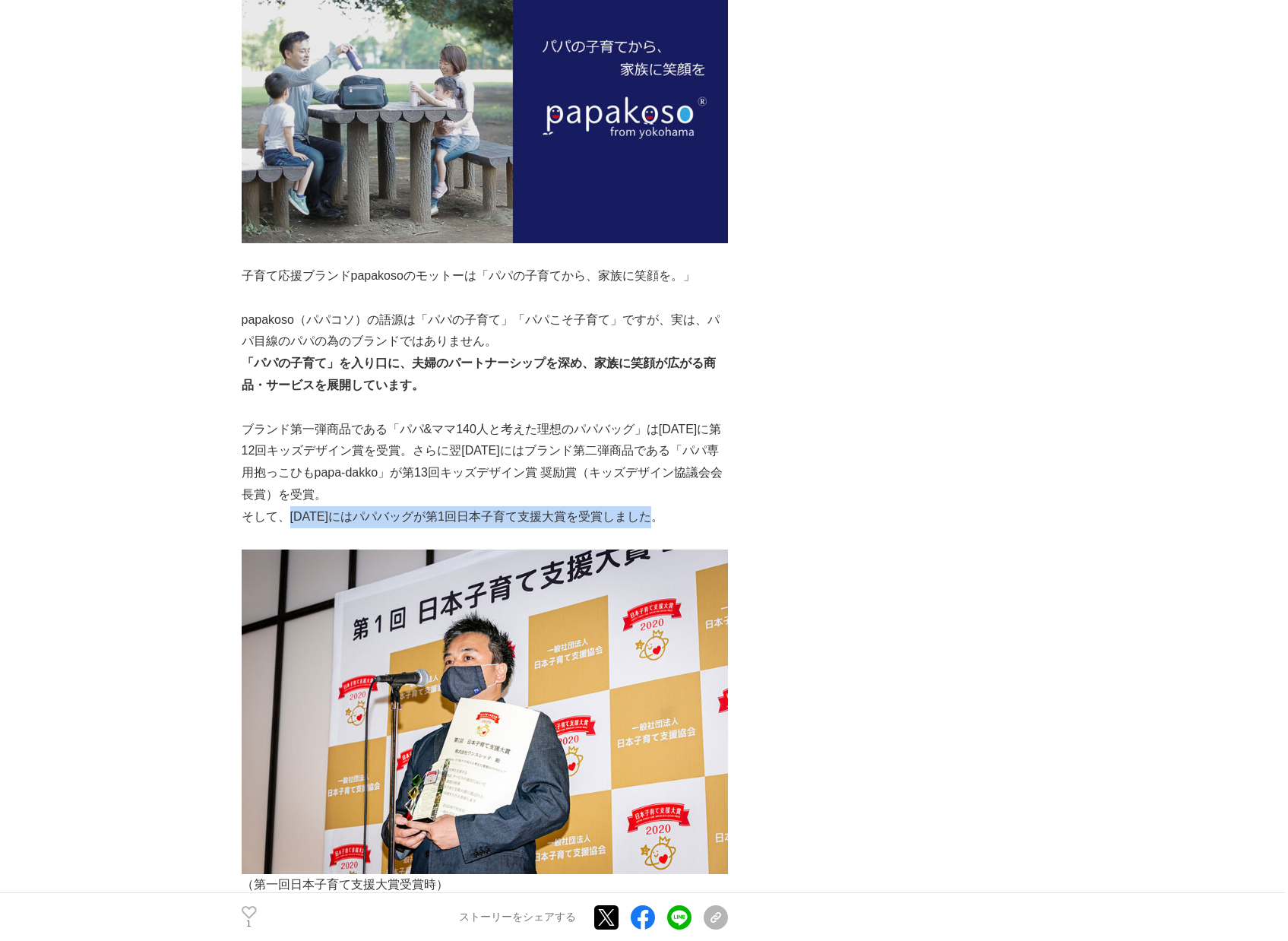
drag, startPoint x: 292, startPoint y: 514, endPoint x: 673, endPoint y: 514, distance: 381.0
click at [672, 514] on p "そして、[DATE]にはパパバッグが第1回日本子育て支援大賞を受賞しました。" at bounding box center [484, 517] width 486 height 22
click at [673, 514] on p "そして、[DATE]にはパパバッグが第1回日本子育て支援大賞を受賞しました。" at bounding box center [484, 517] width 486 height 22
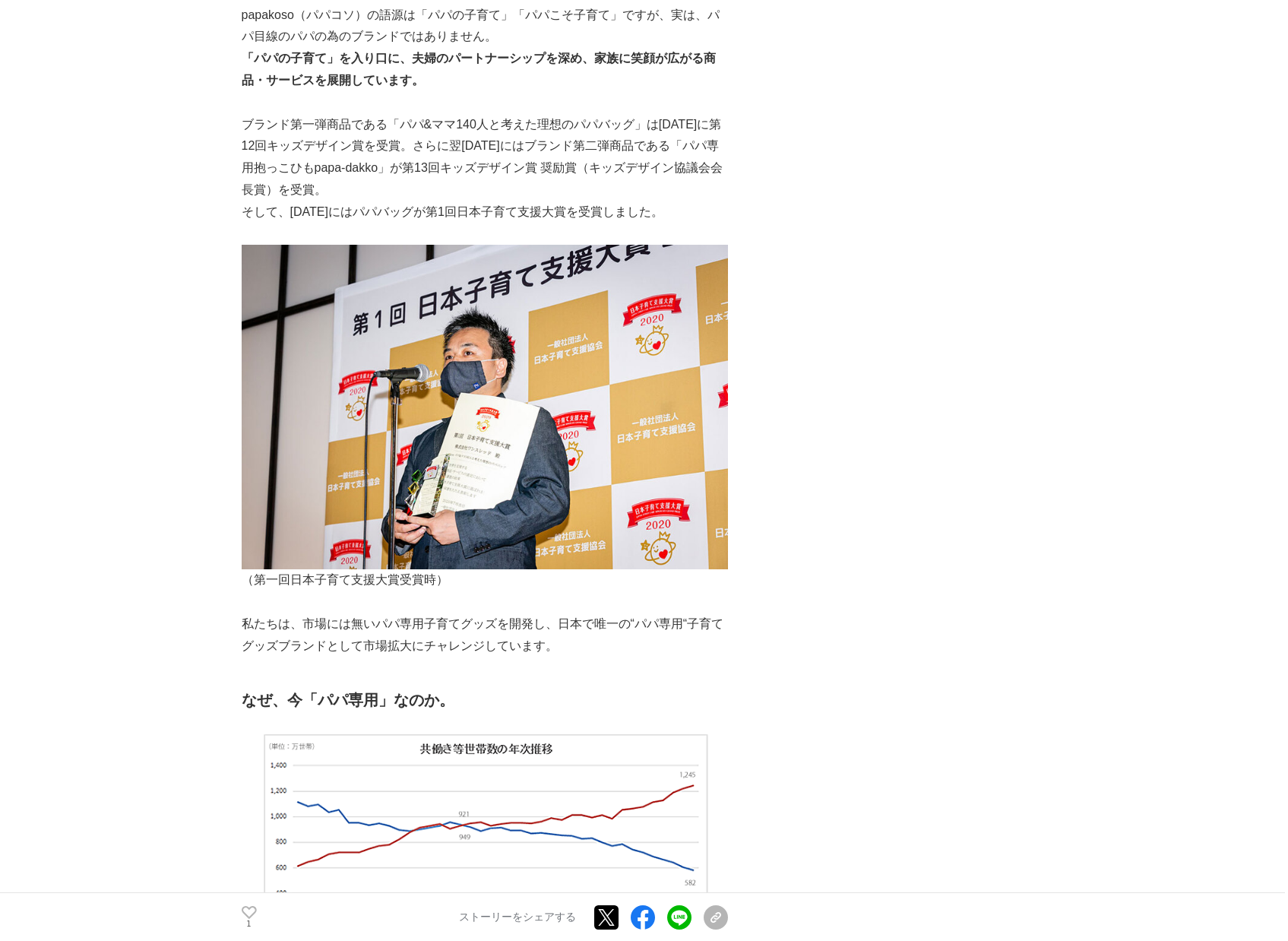
scroll to position [1256, 0]
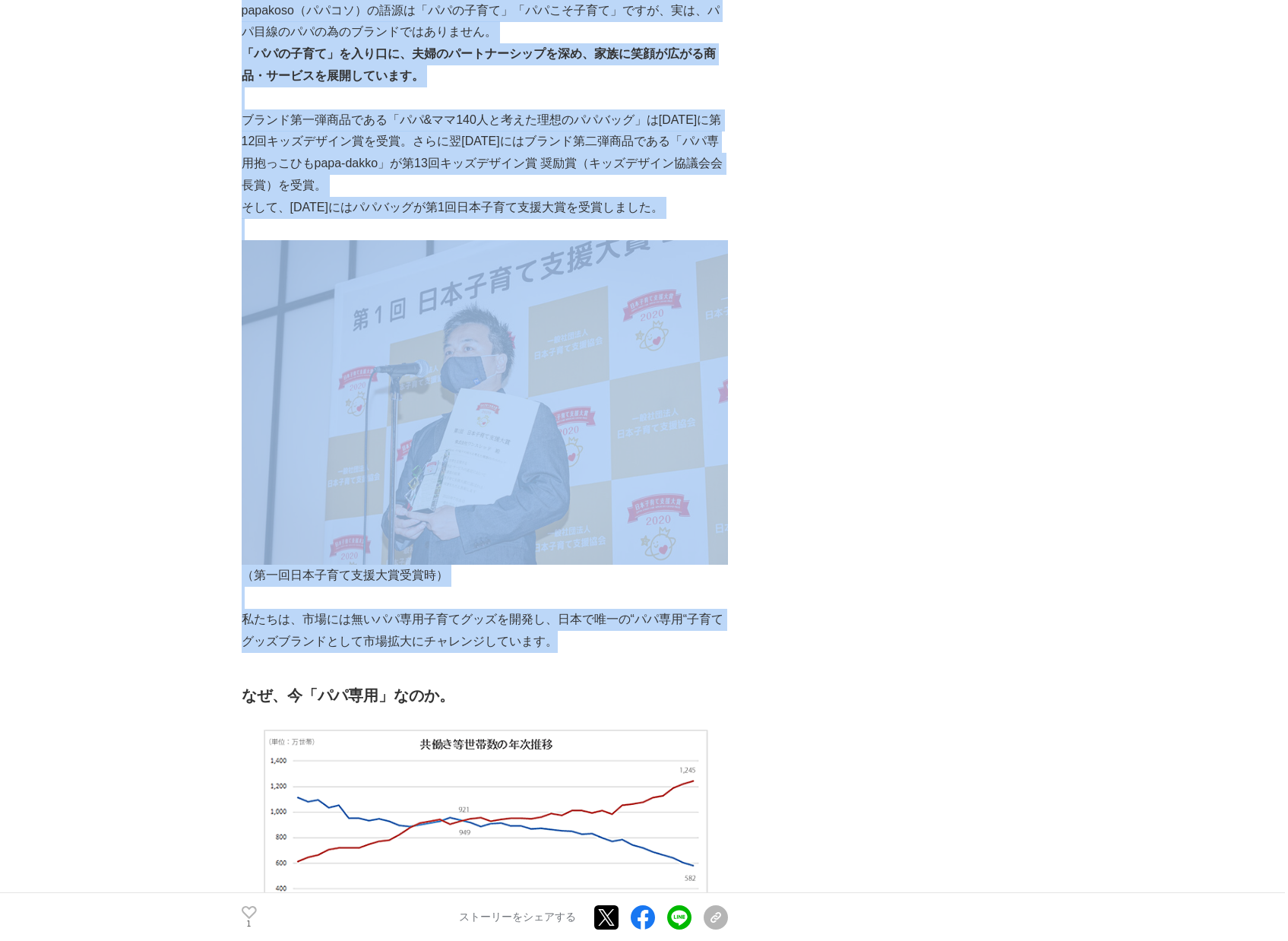
drag, startPoint x: 240, startPoint y: 620, endPoint x: 712, endPoint y: 642, distance: 472.5
click at [712, 642] on p "私たちは、市場には無いパパ専用子育てグッズを開発し、日本で唯一の“パパ専用“子育てグッズブランドとして市場拡大にチャレンジしています。" at bounding box center [484, 631] width 486 height 44
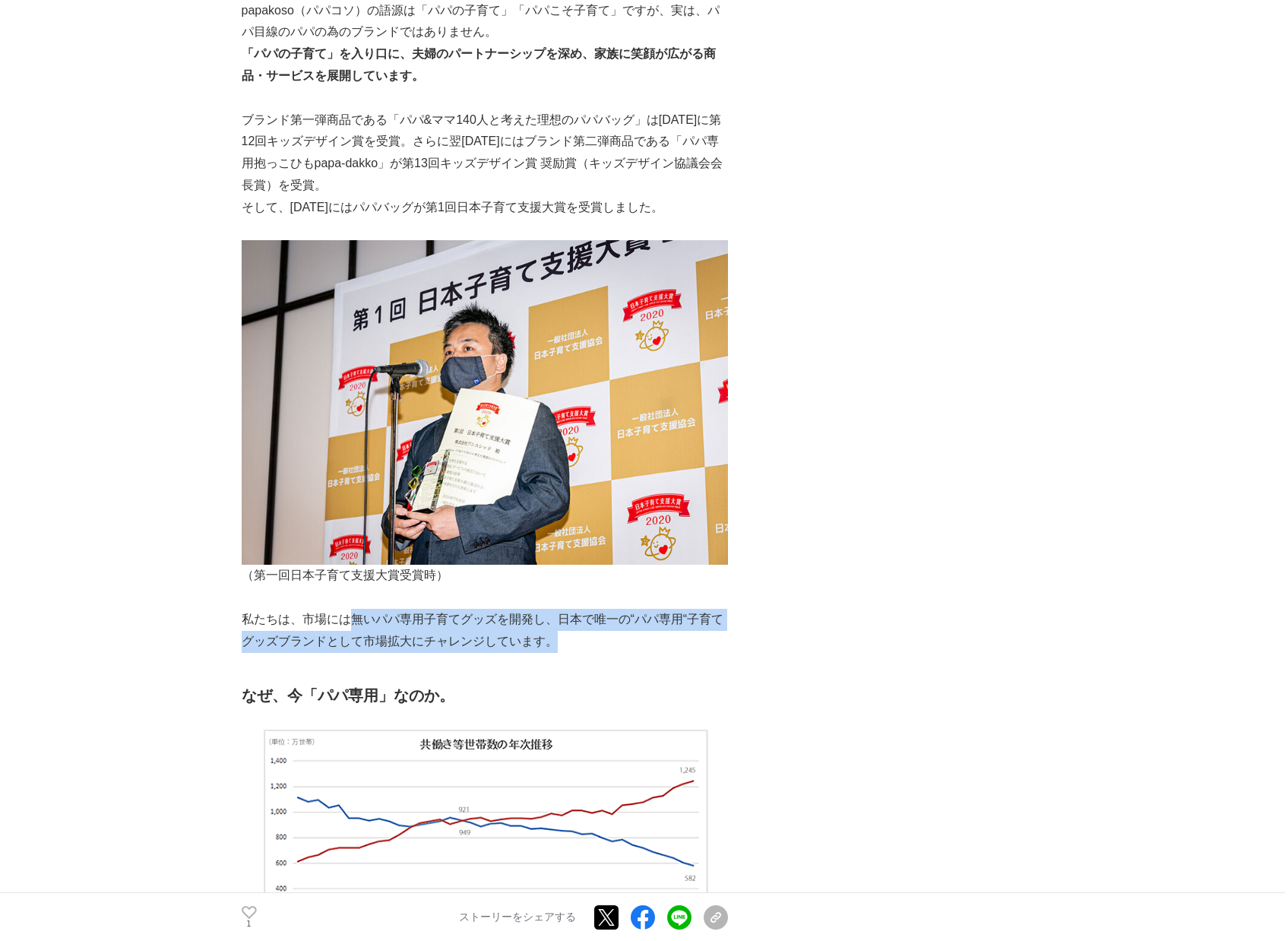
drag, startPoint x: 346, startPoint y: 621, endPoint x: 685, endPoint y: 632, distance: 339.2
click at [685, 632] on p "私たちは、市場には無いパパ専用子育てグッズを開発し、日本で唯一の“パパ専用“子育てグッズブランドとして市場拡大にチャレンジしています。" at bounding box center [484, 631] width 486 height 44
click at [685, 631] on p "私たちは、市場には無いパパ専用子育てグッズを開発し、日本で唯一の“パパ専用“子育てグッズブランドとして市場拡大にチャレンジしています。" at bounding box center [484, 631] width 486 height 44
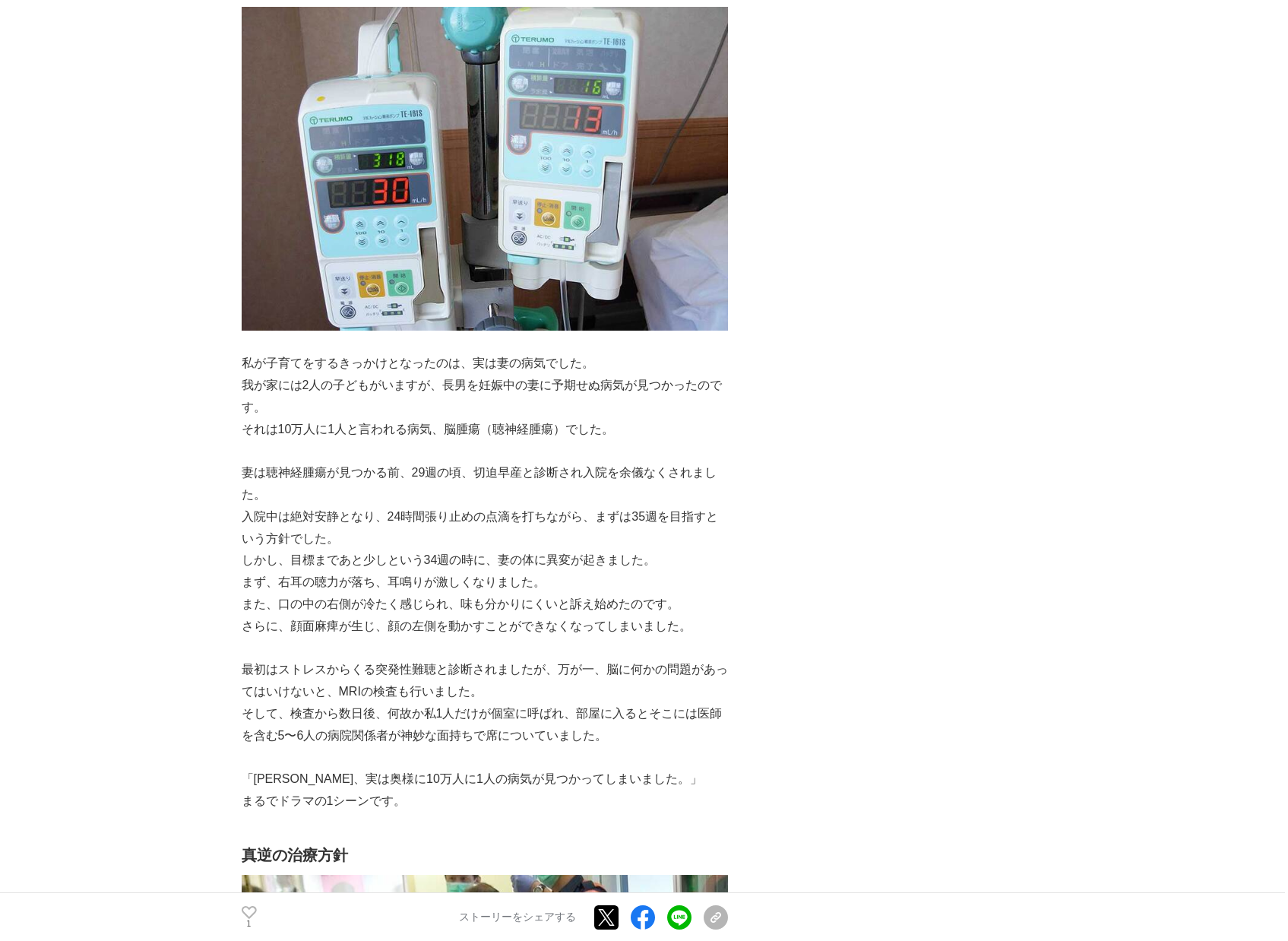
scroll to position [2638, 0]
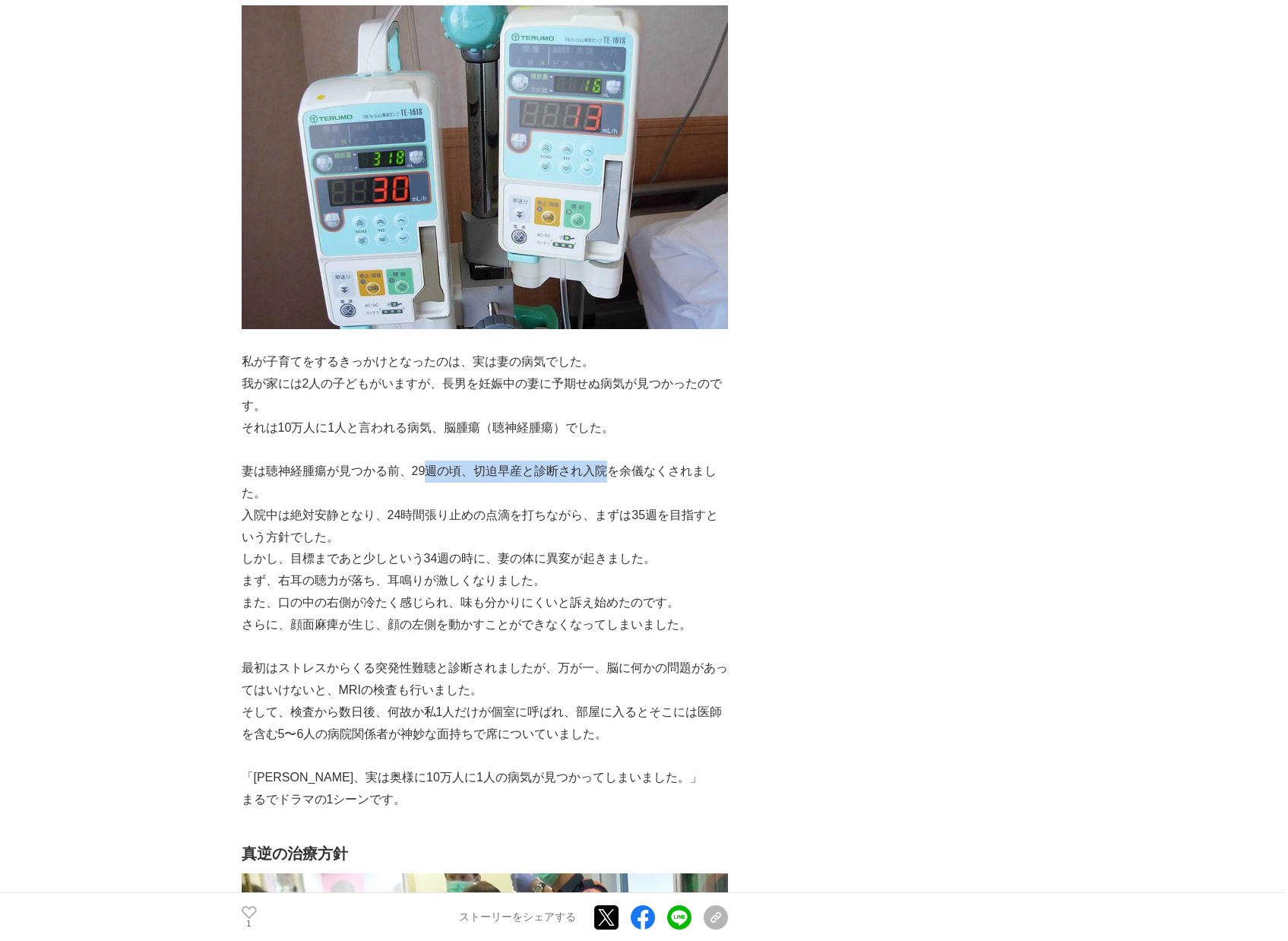
drag, startPoint x: 426, startPoint y: 471, endPoint x: 621, endPoint y: 469, distance: 195.0
click at [620, 469] on p "妻は聴神経腫瘍が見つかる前、29週の頃、切迫早産と診断され入院を余儀なくされました。" at bounding box center [484, 483] width 486 height 44
click at [621, 469] on p "妻は聴神経腫瘍が見つかる前、29週の頃、切迫早産と診断され入院を余儀なくされました。" at bounding box center [484, 483] width 486 height 44
drag, startPoint x: 381, startPoint y: 518, endPoint x: 690, endPoint y: 518, distance: 309.0
click at [681, 518] on p "入院中は絶対安静となり、24時間張り止めの点滴を打ちながら、まずは35週を目指すという方針でした。" at bounding box center [484, 527] width 486 height 44
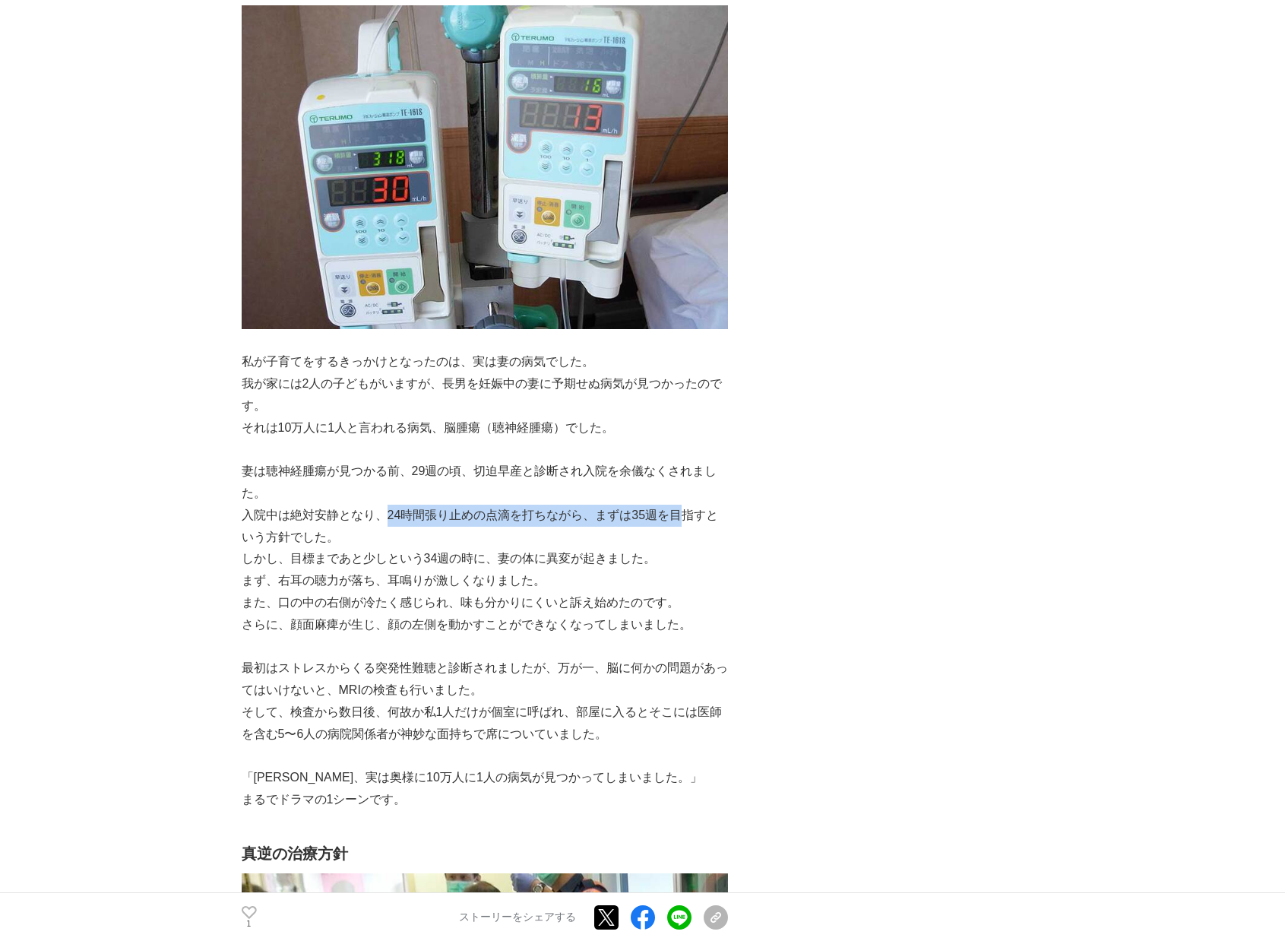
click at [690, 518] on p "入院中は絶対安静となり、24時間張り止めの点滴を打ちながら、まずは35週を目指すという方針でした。" at bounding box center [484, 527] width 486 height 44
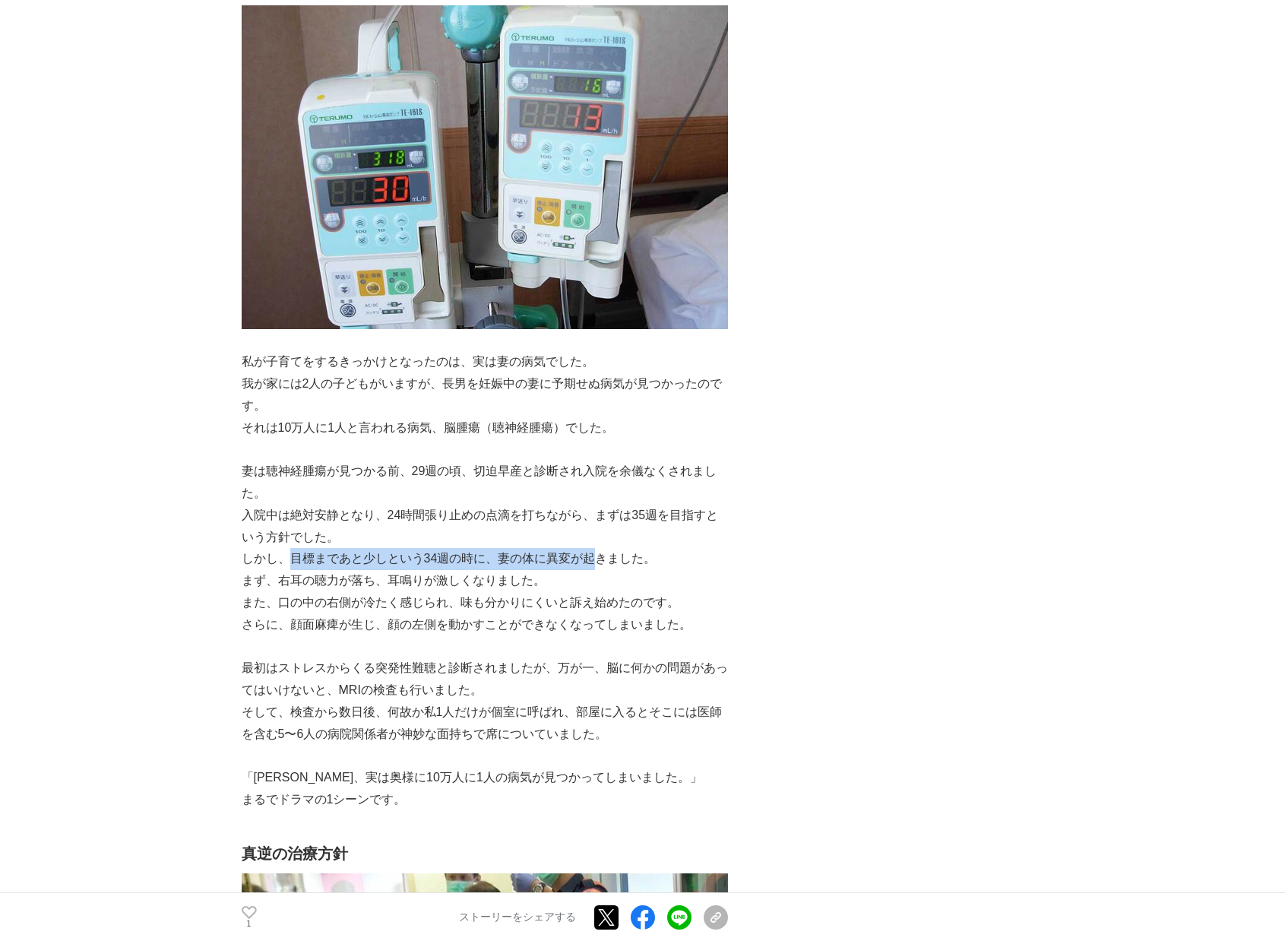
drag, startPoint x: 294, startPoint y: 566, endPoint x: 641, endPoint y: 555, distance: 347.2
click at [634, 555] on p "しかし、目標まであと少しという34週の時に、妻の体に異変が起きました。" at bounding box center [484, 559] width 486 height 22
click at [641, 555] on p "しかし、目標まであと少しという34週の時に、妻の体に異変が起きました。" at bounding box center [484, 559] width 486 height 22
drag, startPoint x: 320, startPoint y: 560, endPoint x: 681, endPoint y: 560, distance: 361.0
click at [672, 560] on p "しかし、目標まであと少しという34週の時に、妻の体に異変が起きました。" at bounding box center [484, 559] width 486 height 22
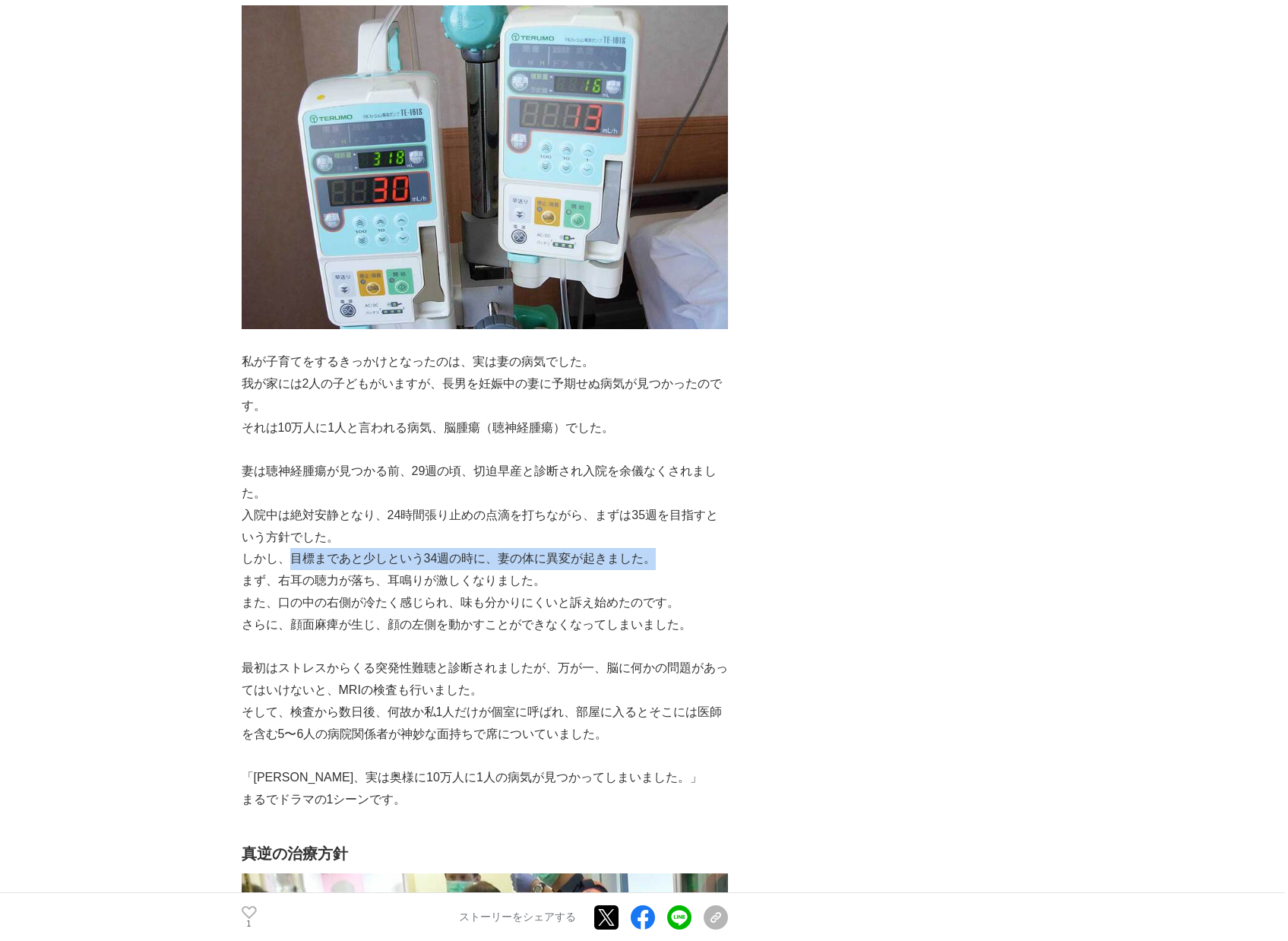
click at [681, 560] on p "しかし、目標まであと少しという34週の時に、妻の体に異変が起きました。" at bounding box center [484, 559] width 486 height 22
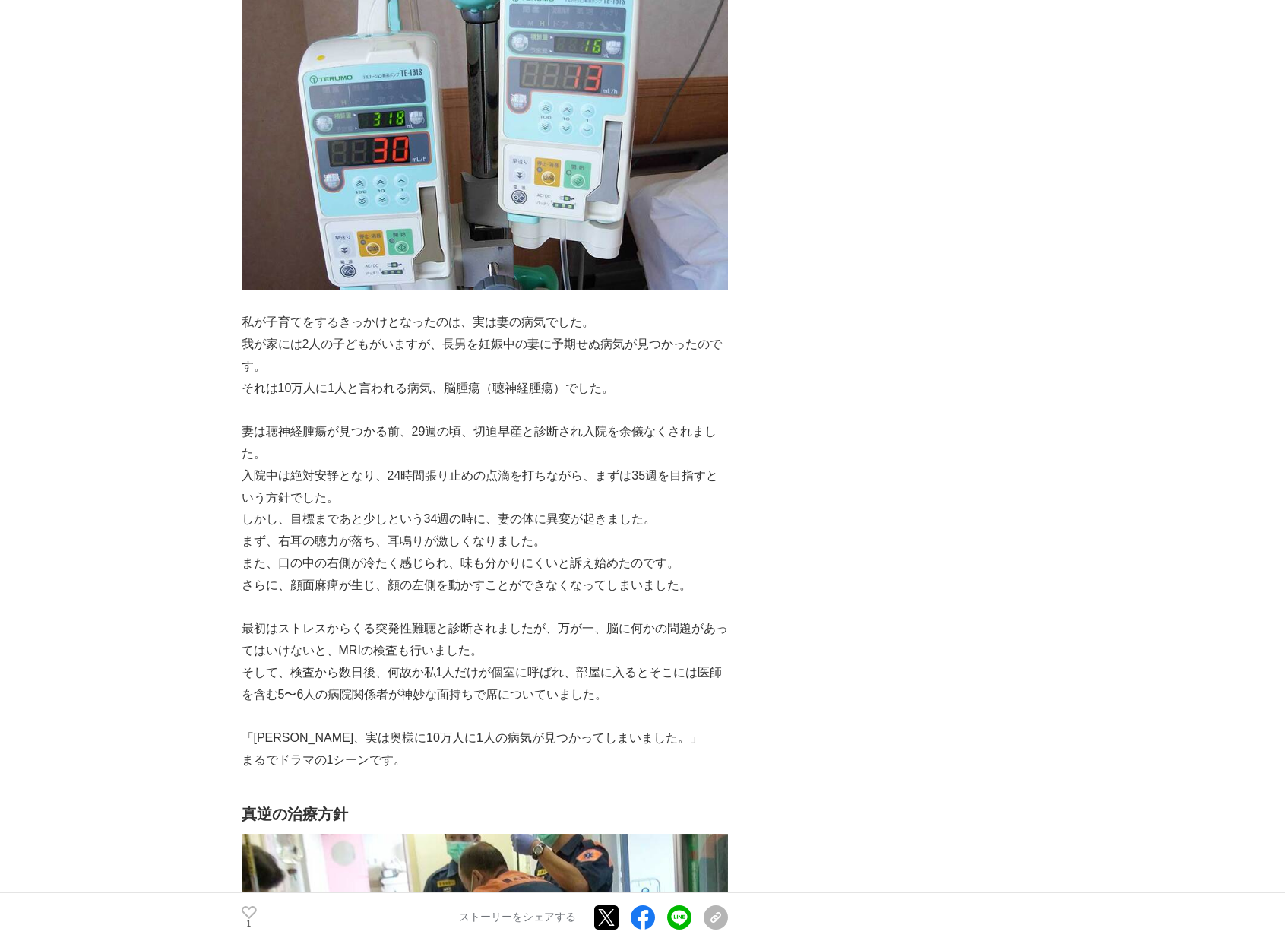
scroll to position [2677, 0]
drag, startPoint x: 281, startPoint y: 528, endPoint x: 602, endPoint y: 528, distance: 321.0
click at [602, 528] on p "しかし、目標まであと少しという34週の時に、妻の体に異変が起きました。" at bounding box center [484, 520] width 486 height 22
click at [602, 528] on p "しかし、目標まであと少しという34週の時に、妻の体に異変が起きました。" at bounding box center [484, 520] width 486 height 22
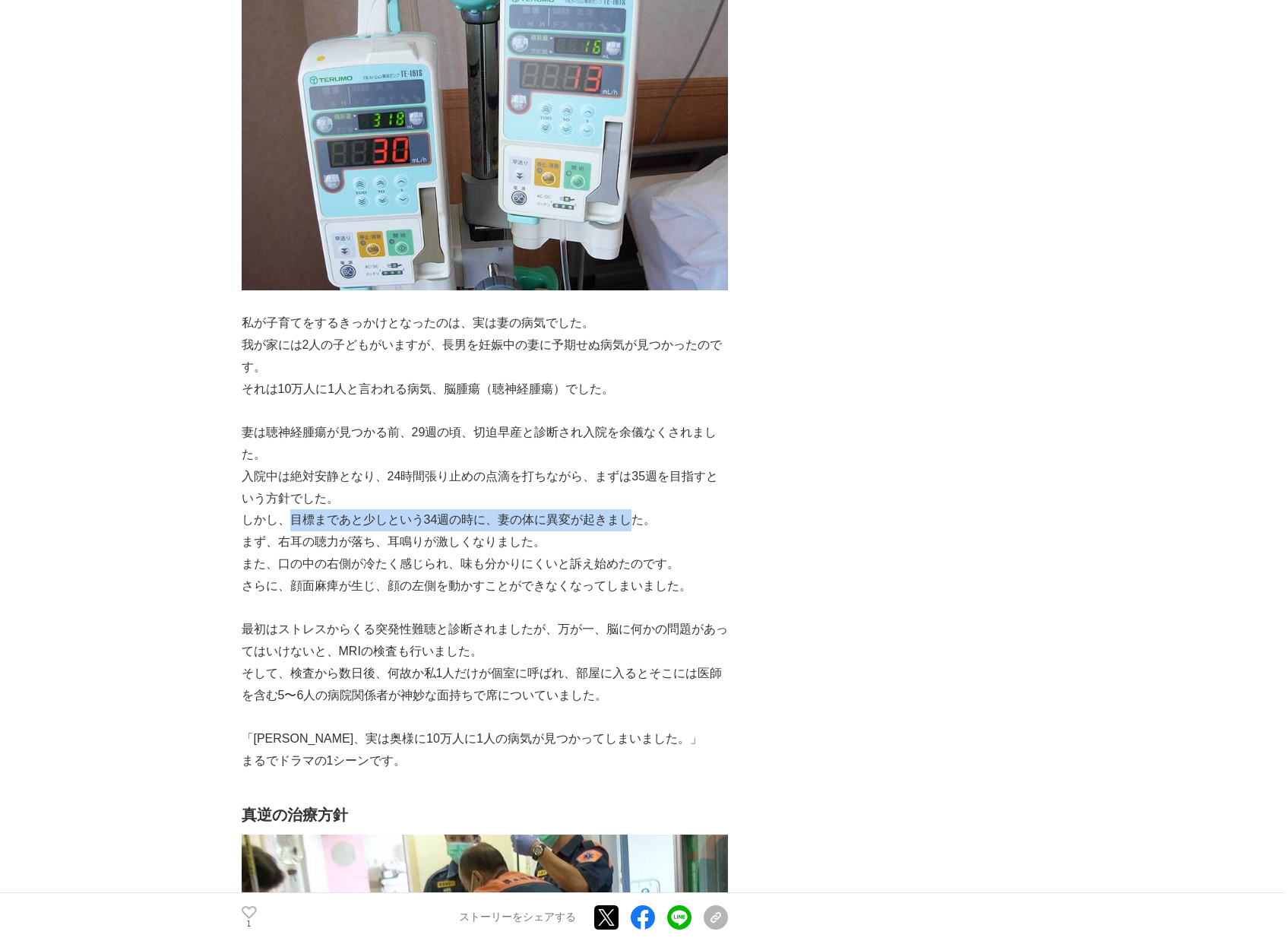
drag, startPoint x: 289, startPoint y: 525, endPoint x: 639, endPoint y: 524, distance: 350.0
click at [639, 524] on p "しかし、目標まであと少しという34週の時に、妻の体に異変が起きました。" at bounding box center [484, 520] width 486 height 22
click at [639, 522] on p "しかし、目標まであと少しという34週の時に、妻の体に異変が起きました。" at bounding box center [484, 520] width 486 height 22
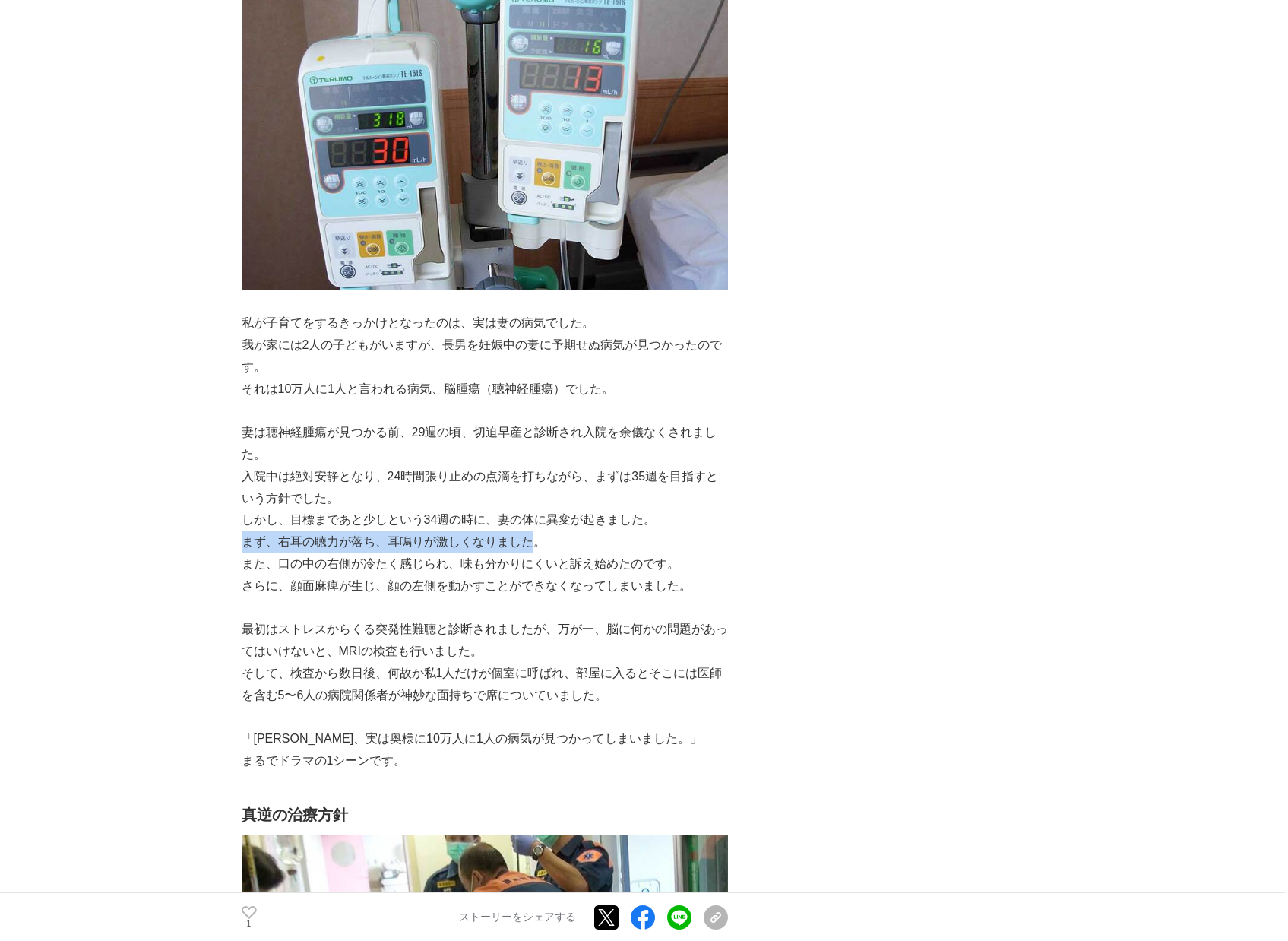
drag, startPoint x: 245, startPoint y: 542, endPoint x: 573, endPoint y: 542, distance: 328.0
click at [571, 542] on p "まず、右耳の聴力が落ち、耳鳴りが激しくなりました。" at bounding box center [484, 542] width 486 height 22
click at [573, 542] on p "まず、右耳の聴力が落ち、耳鳴りが激しくなりました。" at bounding box center [484, 542] width 486 height 22
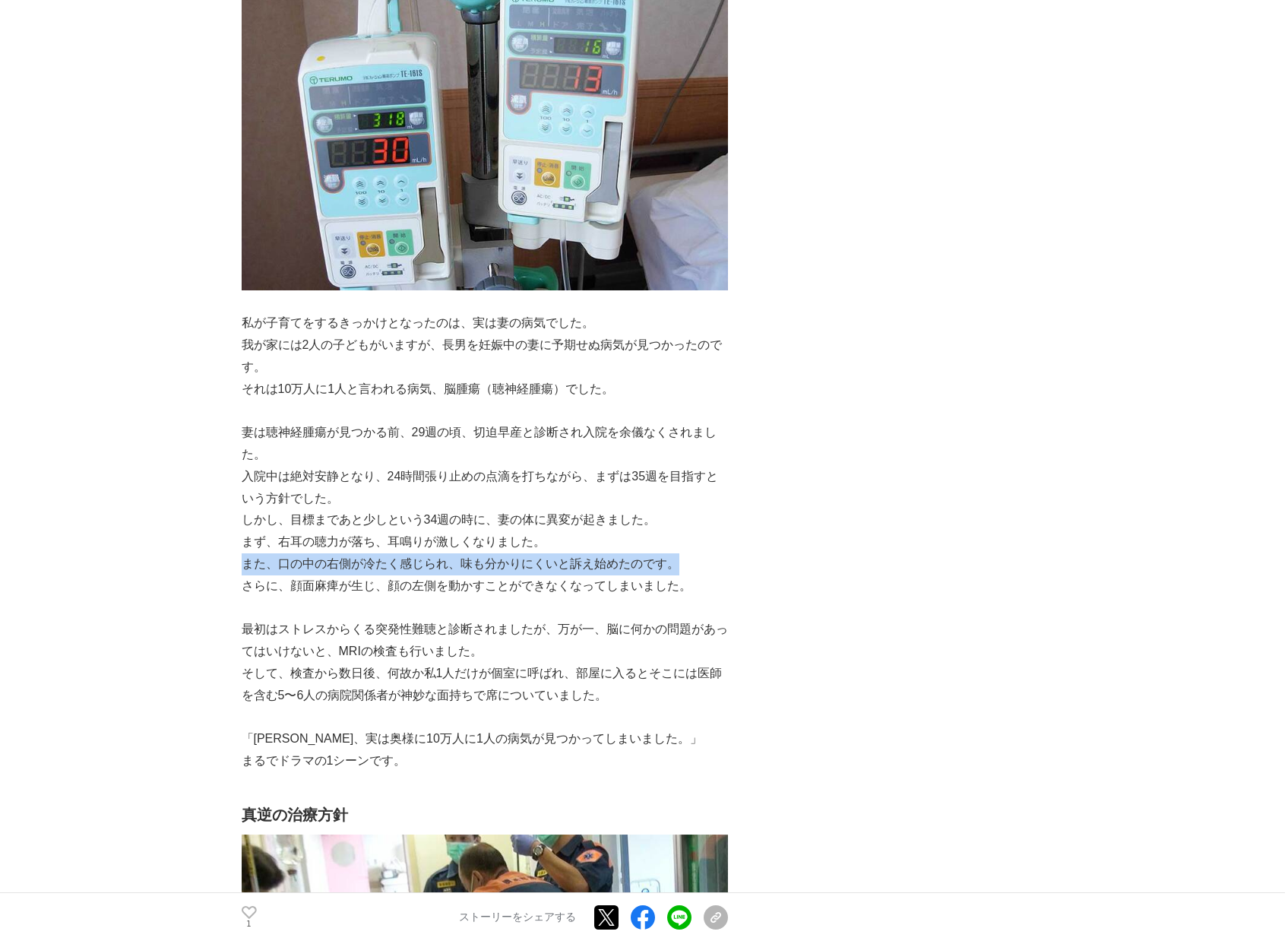
drag, startPoint x: 245, startPoint y: 562, endPoint x: 699, endPoint y: 552, distance: 454.1
click at [698, 554] on p "また、口の中の右側が冷たく感じられ、味も分かりにくいと訴え始めたのです。" at bounding box center [484, 565] width 486 height 22
click at [699, 554] on p "また、口の中の右側が冷たく感じられ、味も分かりにくいと訴え始めたのです。" at bounding box center [484, 565] width 486 height 22
drag, startPoint x: 315, startPoint y: 566, endPoint x: 689, endPoint y: 566, distance: 374.0
click at [689, 566] on p "また、口の中の右側が冷たく感じられ、味も分かりにくいと訴え始めたのです。" at bounding box center [484, 565] width 486 height 22
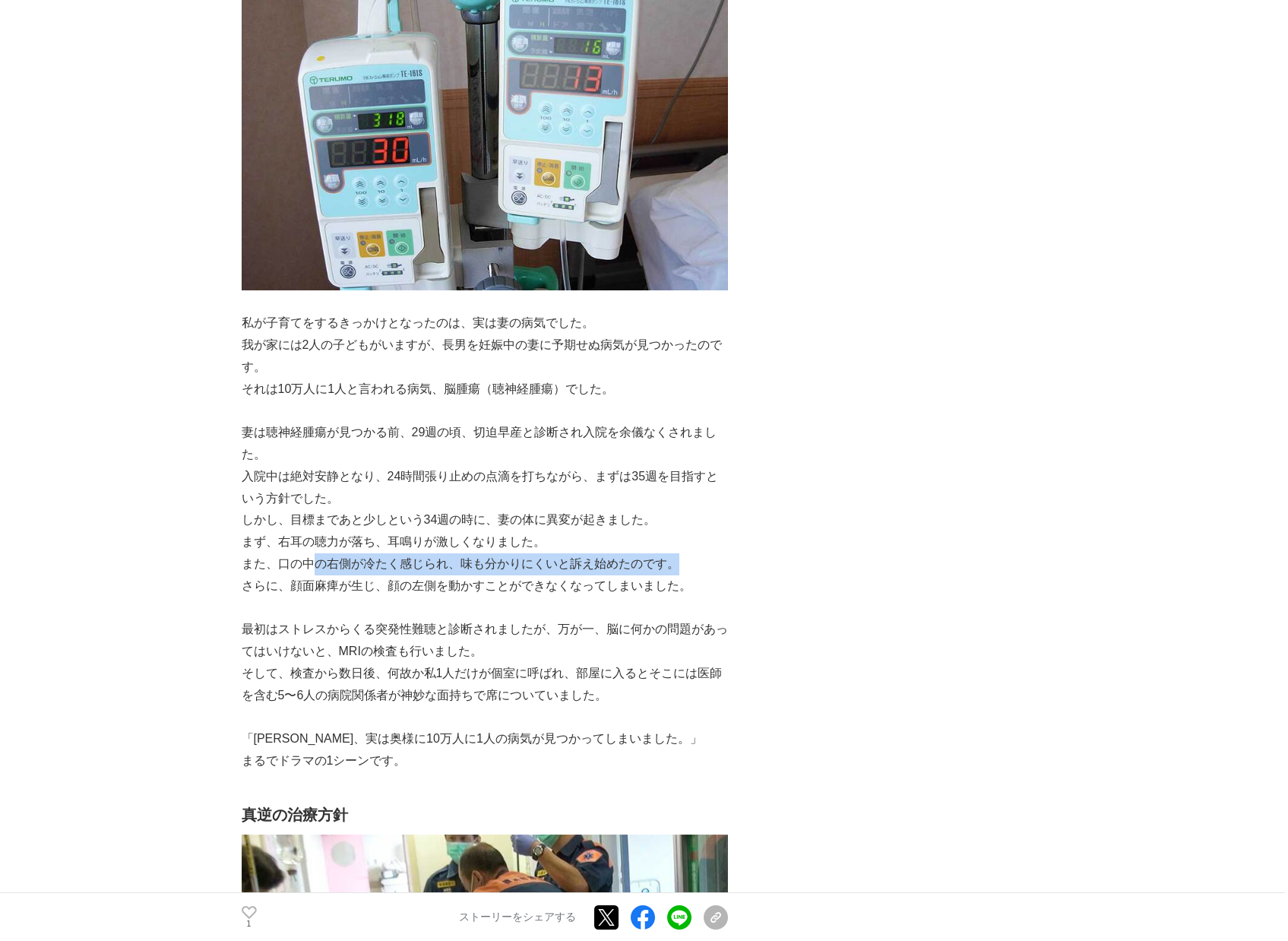
click at [689, 566] on p "また、口の中の右側が冷たく感じられ、味も分かりにくいと訴え始めたのです。" at bounding box center [484, 565] width 486 height 22
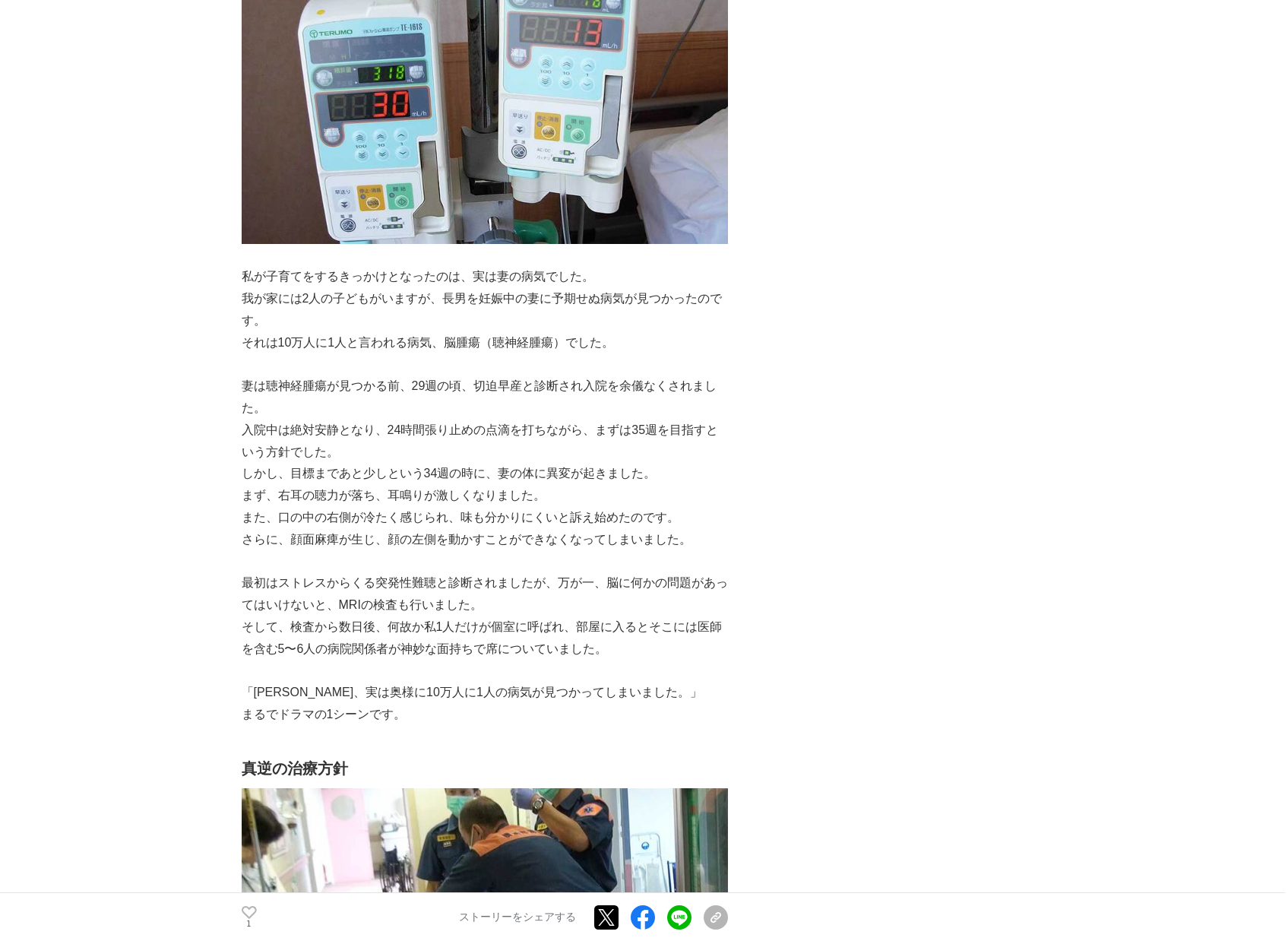
scroll to position [2726, 0]
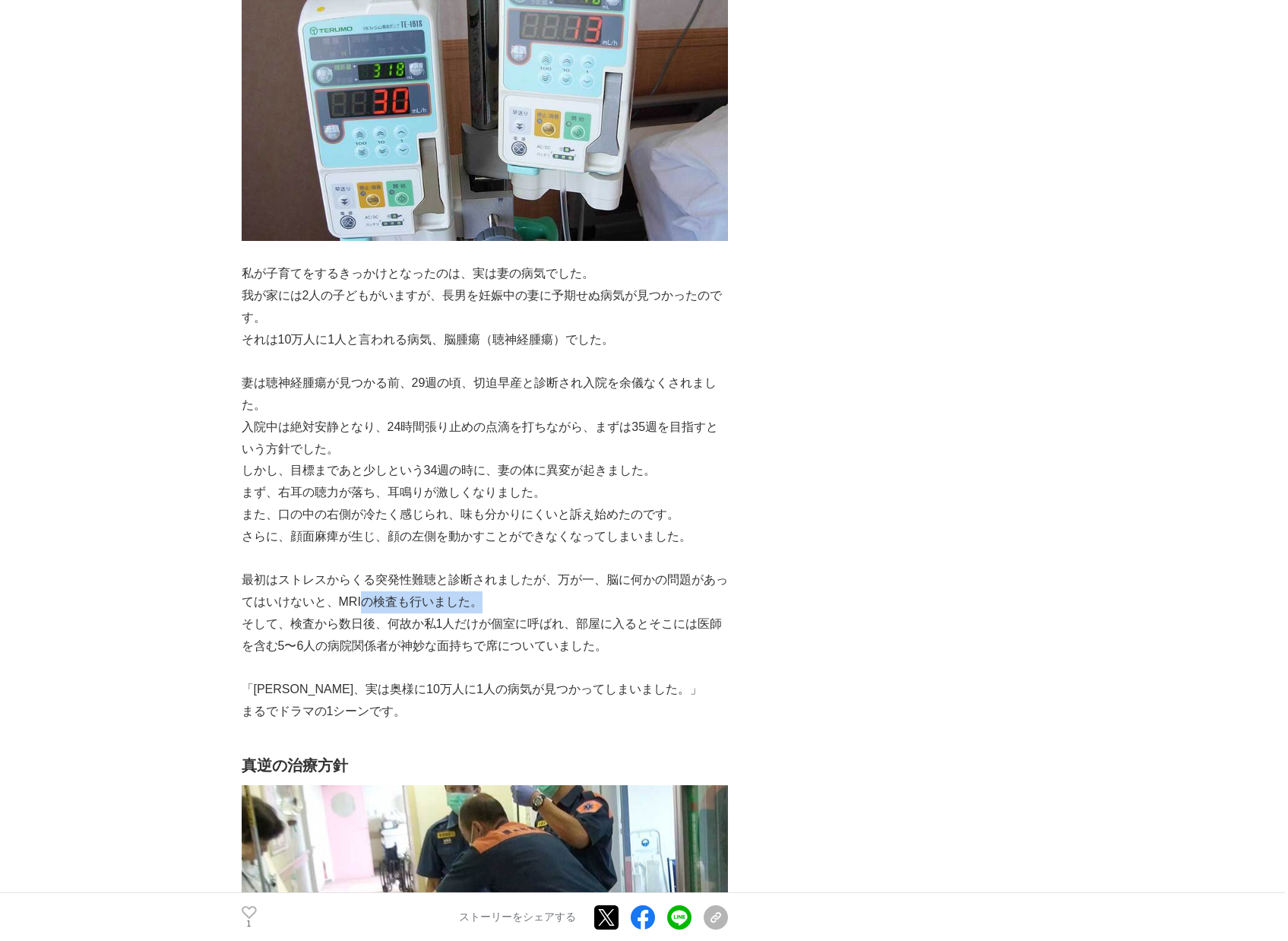
drag, startPoint x: 361, startPoint y: 592, endPoint x: 642, endPoint y: 606, distance: 281.3
click at [641, 606] on p "最初はストレスからくる突発性難聴と診断されましたが、万が一、脳に何かの問題があってはいけないと、MRIの検査も行いました。" at bounding box center [484, 591] width 486 height 44
click at [642, 606] on p "最初はストレスからくる突発性難聴と診断されましたが、万が一、脳に何かの問題があってはいけないと、MRIの検査も行いました。" at bounding box center [484, 591] width 486 height 44
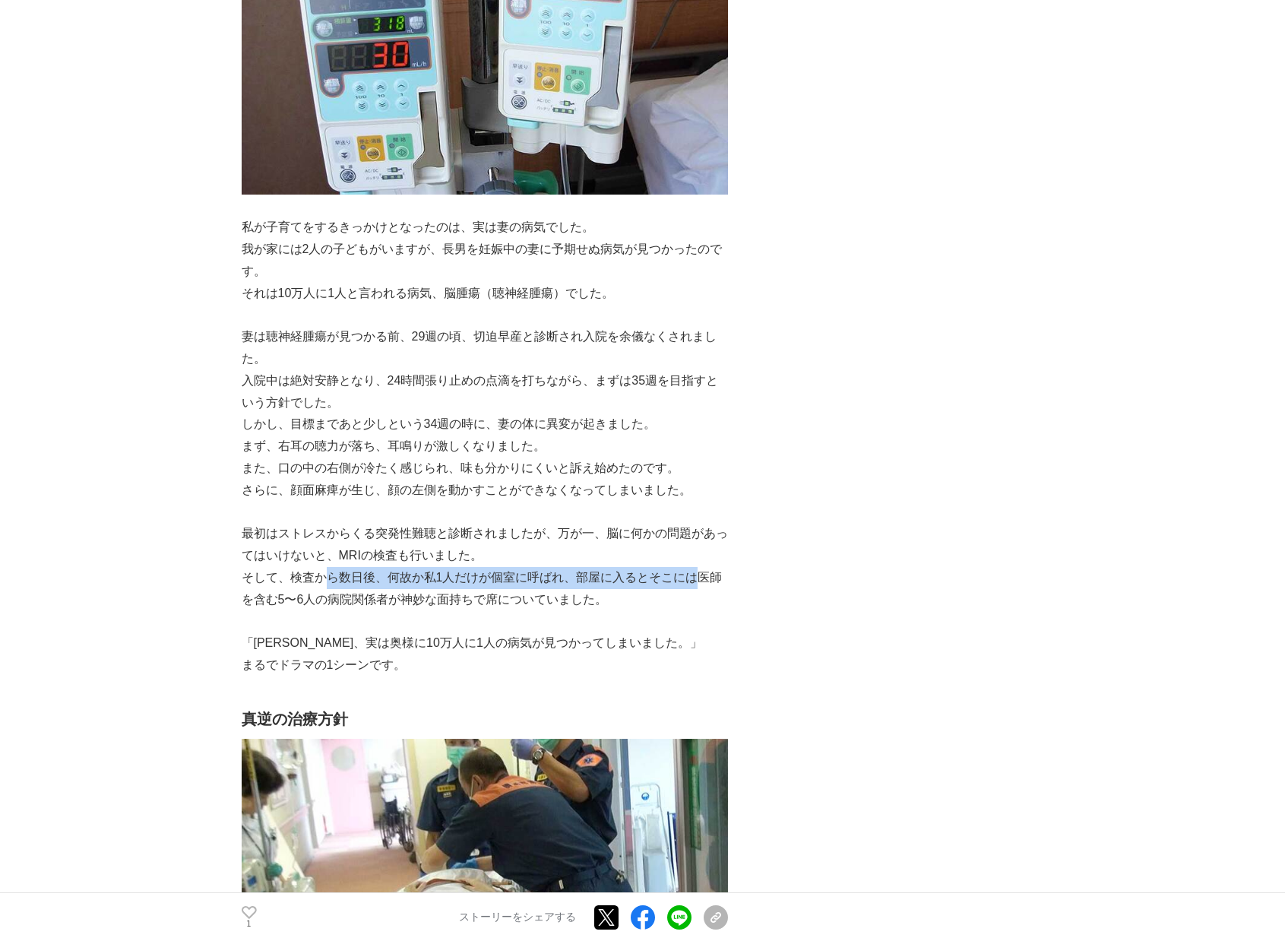
drag, startPoint x: 322, startPoint y: 577, endPoint x: 698, endPoint y: 581, distance: 376.0
click at [697, 581] on p "そして、検査から数日後、何故か私1人だけが個室に呼ばれ、部屋に入るとそこには医師を含む5〜6人の病院関係者が神妙な面持ちで席についていました。" at bounding box center [484, 589] width 486 height 44
click at [698, 581] on p "そして、検査から数日後、何故か私1人だけが個室に呼ばれ、部屋に入るとそこには医師を含む5〜6人の病院関係者が神妙な面持ちで席についていました。" at bounding box center [484, 589] width 486 height 44
drag, startPoint x: 281, startPoint y: 572, endPoint x: 652, endPoint y: 591, distance: 371.5
click at [652, 591] on p "そして、検査から数日後、何故か私1人だけが個室に呼ばれ、部屋に入るとそこには医師を含む5〜6人の病院関係者が神妙な面持ちで席についていました。" at bounding box center [484, 589] width 486 height 44
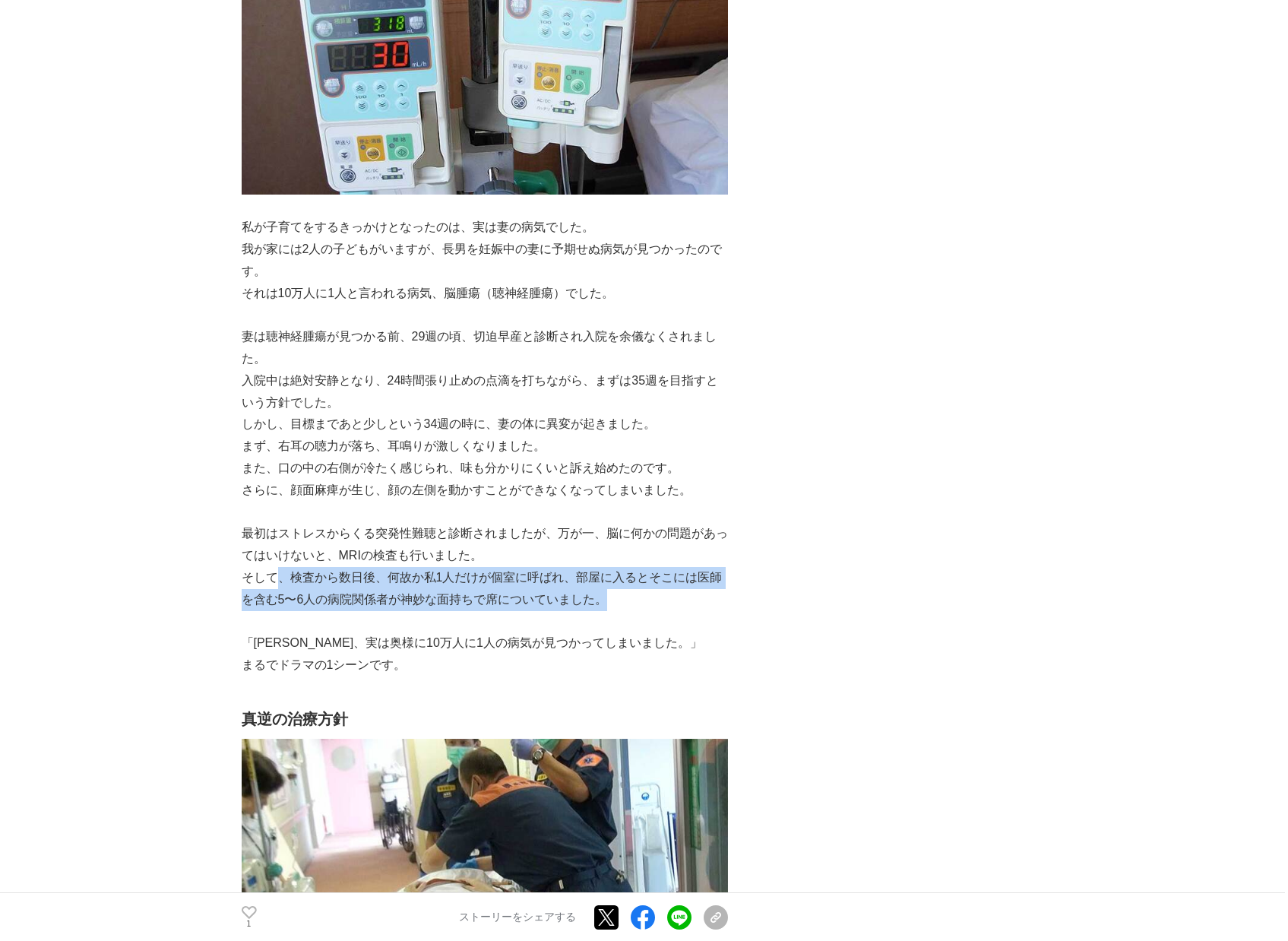
click at [652, 591] on p "そして、検査から数日後、何故か私1人だけが個室に呼ばれ、部屋に入るとそこには医師を含む5〜6人の病院関係者が神妙な面持ちで席についていました。" at bounding box center [484, 589] width 486 height 44
drag, startPoint x: 257, startPoint y: 599, endPoint x: 689, endPoint y: 599, distance: 432.0
click at [684, 599] on p "そして、検査から数日後、何故か私1人だけが個室に呼ばれ、部屋に入るとそこには医師を含む5〜6人の病院関係者が神妙な面持ちで席についていました。" at bounding box center [484, 589] width 486 height 44
click at [689, 599] on p "そして、検査から数日後、何故か私1人だけが個室に呼ばれ、部屋に入るとそこには医師を含む5〜6人の病院関係者が神妙な面持ちで席についていました。" at bounding box center [484, 589] width 486 height 44
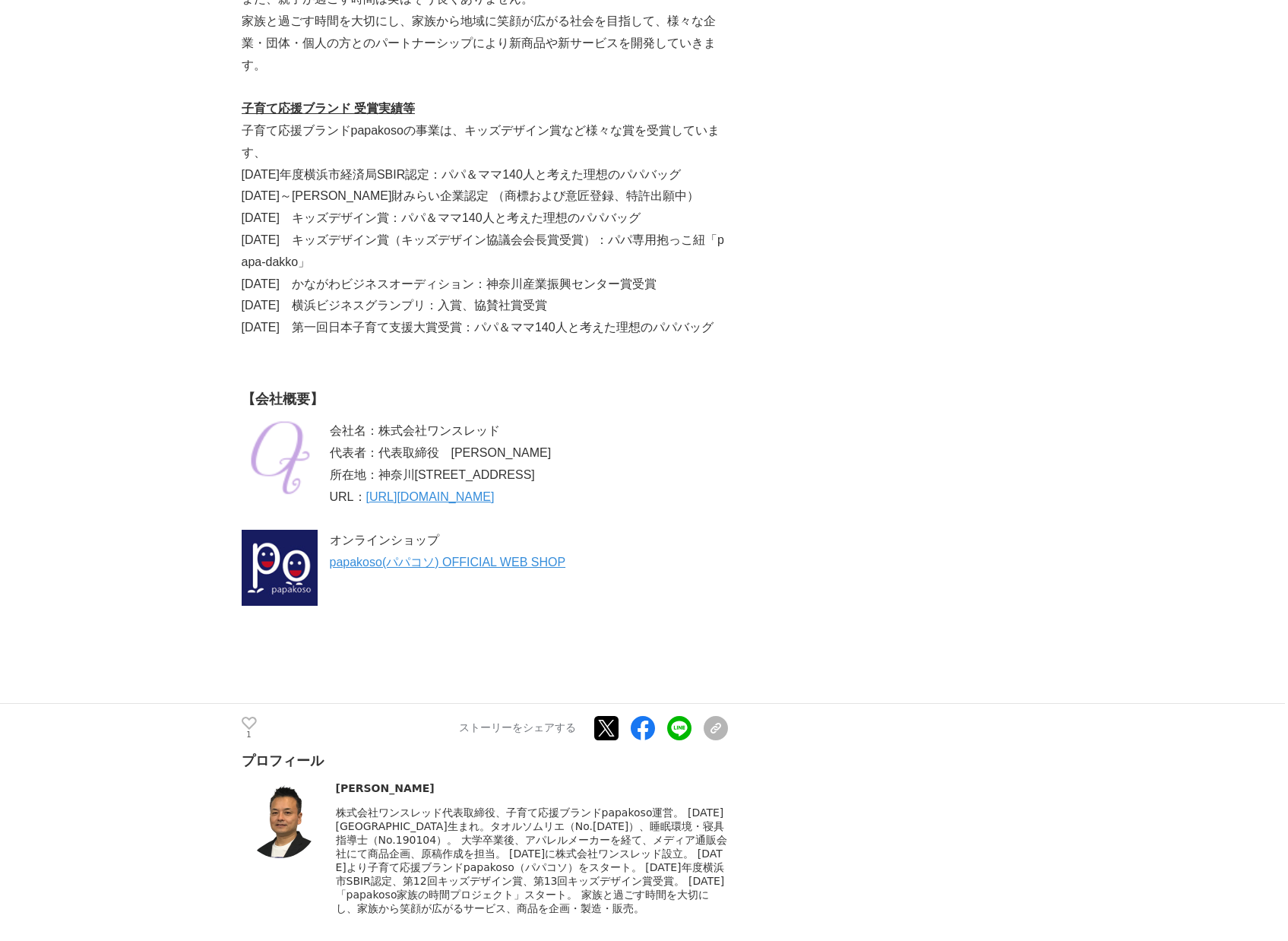
scroll to position [10797, 0]
